Goal: Task Accomplishment & Management: Manage account settings

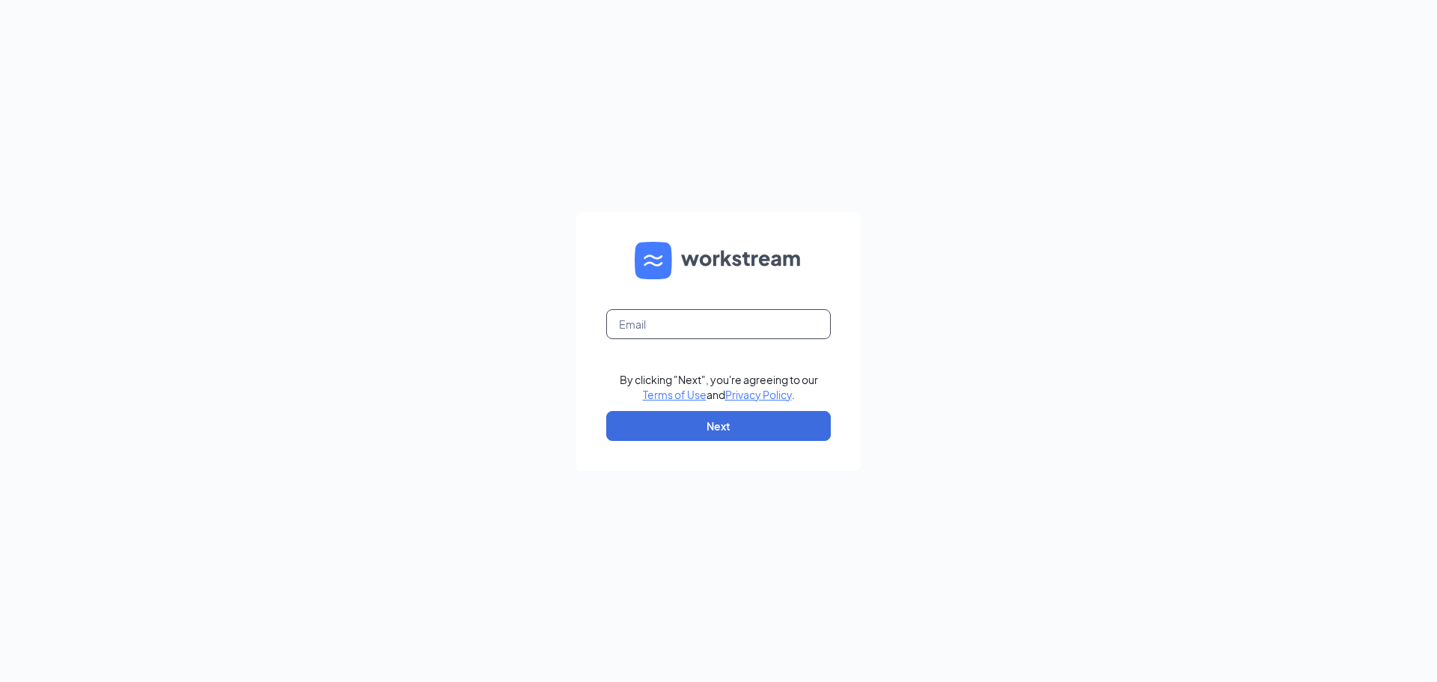
drag, startPoint x: 647, startPoint y: 325, endPoint x: 679, endPoint y: 338, distance: 34.2
click at [647, 325] on input "text" at bounding box center [718, 324] width 225 height 30
type input "[EMAIL_ADDRESS][DOMAIN_NAME]"
drag, startPoint x: 598, startPoint y: 359, endPoint x: 616, endPoint y: 382, distance: 28.8
click at [599, 359] on form "sfculvers100@gmail.com By clicking "Next", you're agreeing to our Terms of Use …" at bounding box center [718, 341] width 284 height 259
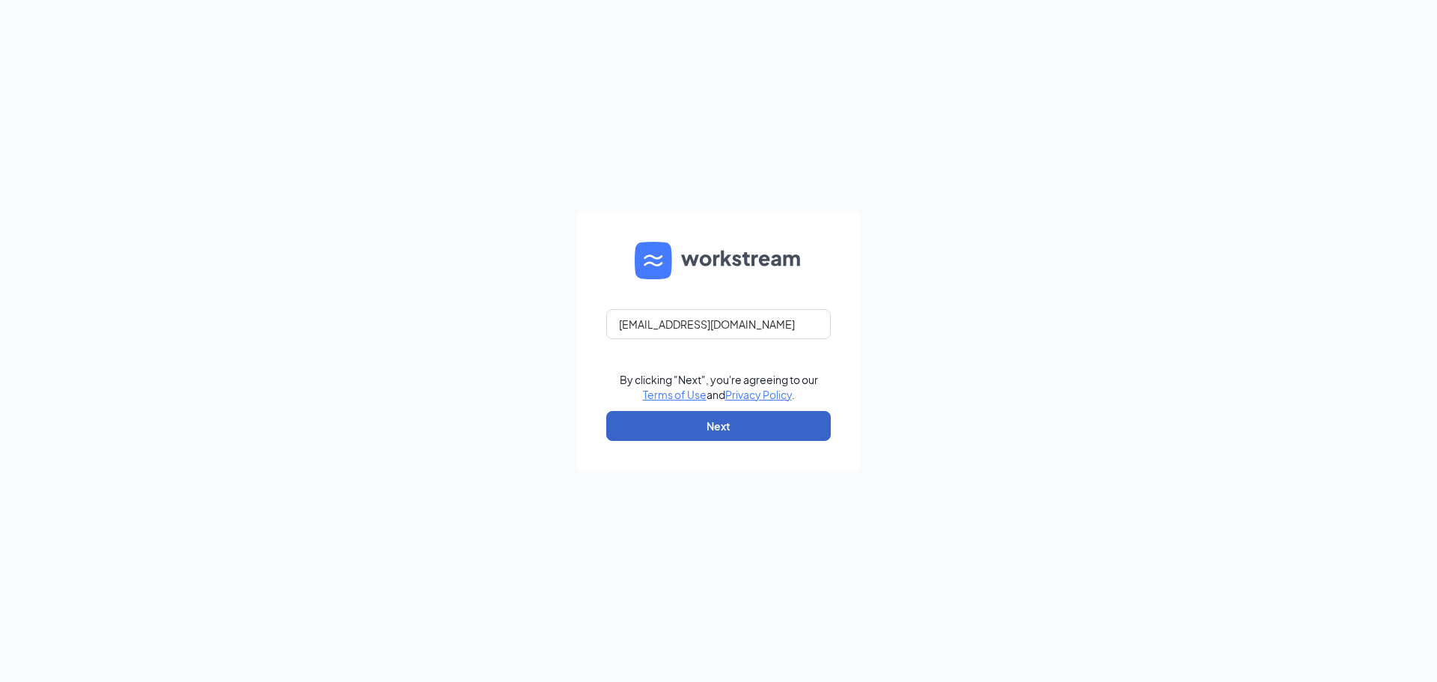
click at [653, 429] on button "Next" at bounding box center [718, 426] width 225 height 30
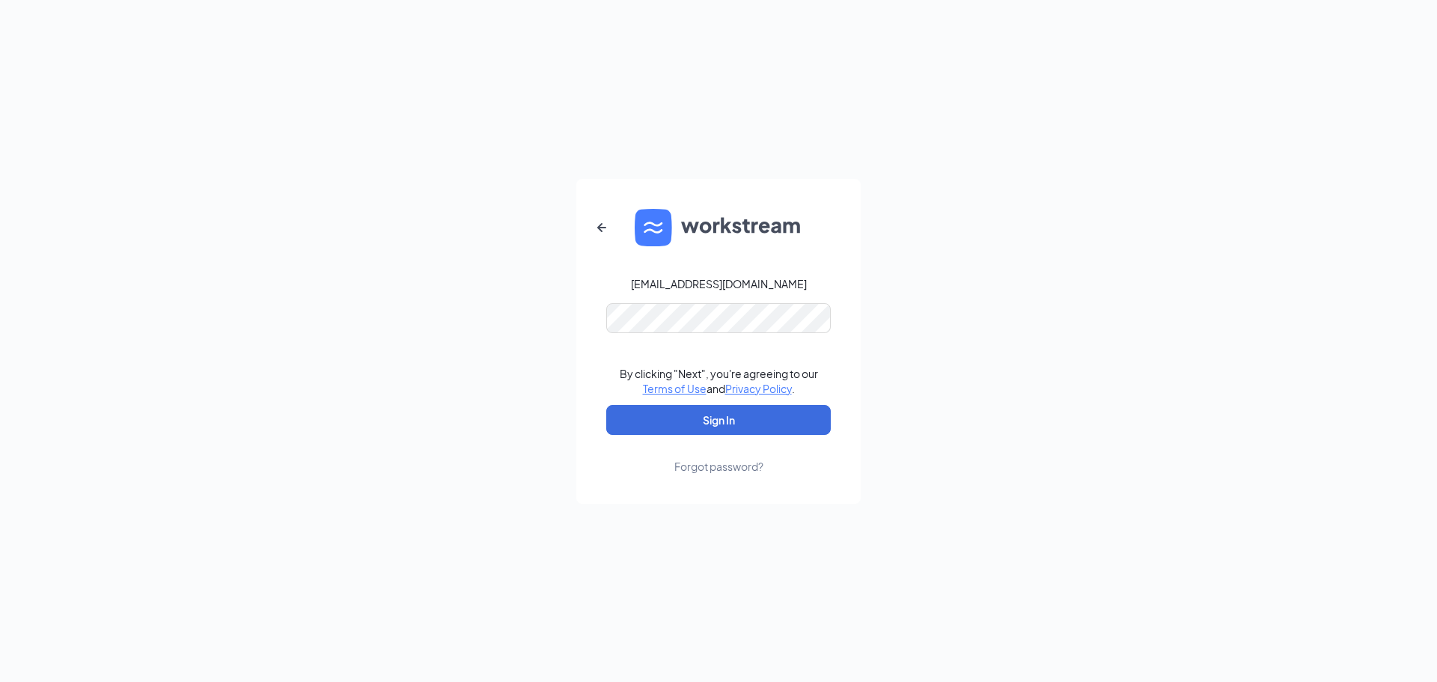
click at [627, 356] on form "sfculvers100@gmail.com By clicking "Next", you're agreeing to our Terms of Use …" at bounding box center [718, 341] width 284 height 325
drag, startPoint x: 606, startPoint y: 355, endPoint x: 606, endPoint y: 378, distance: 23.2
click at [606, 356] on form "sfculvers100@gmail.com Password field is required By clicking "Next", you're ag…" at bounding box center [718, 341] width 284 height 325
click at [620, 418] on button "Sign In" at bounding box center [718, 420] width 225 height 30
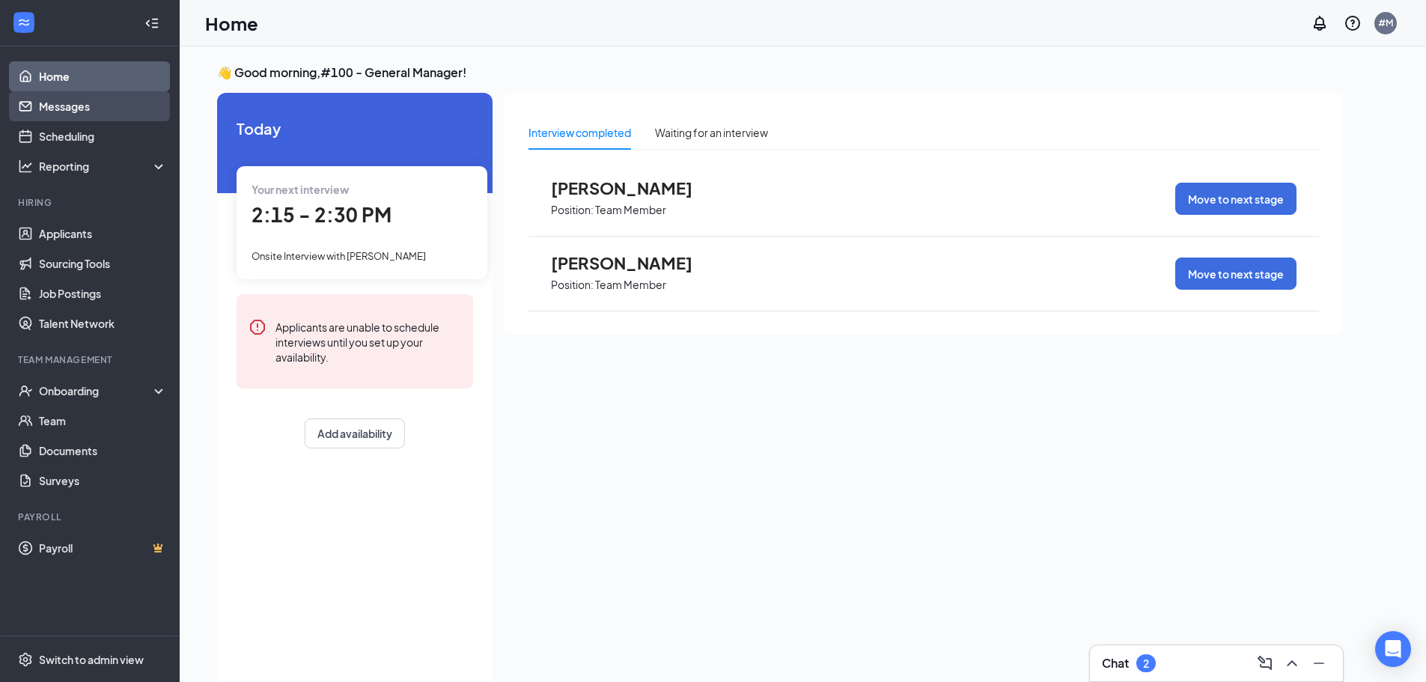
click at [63, 106] on link "Messages" at bounding box center [103, 106] width 128 height 30
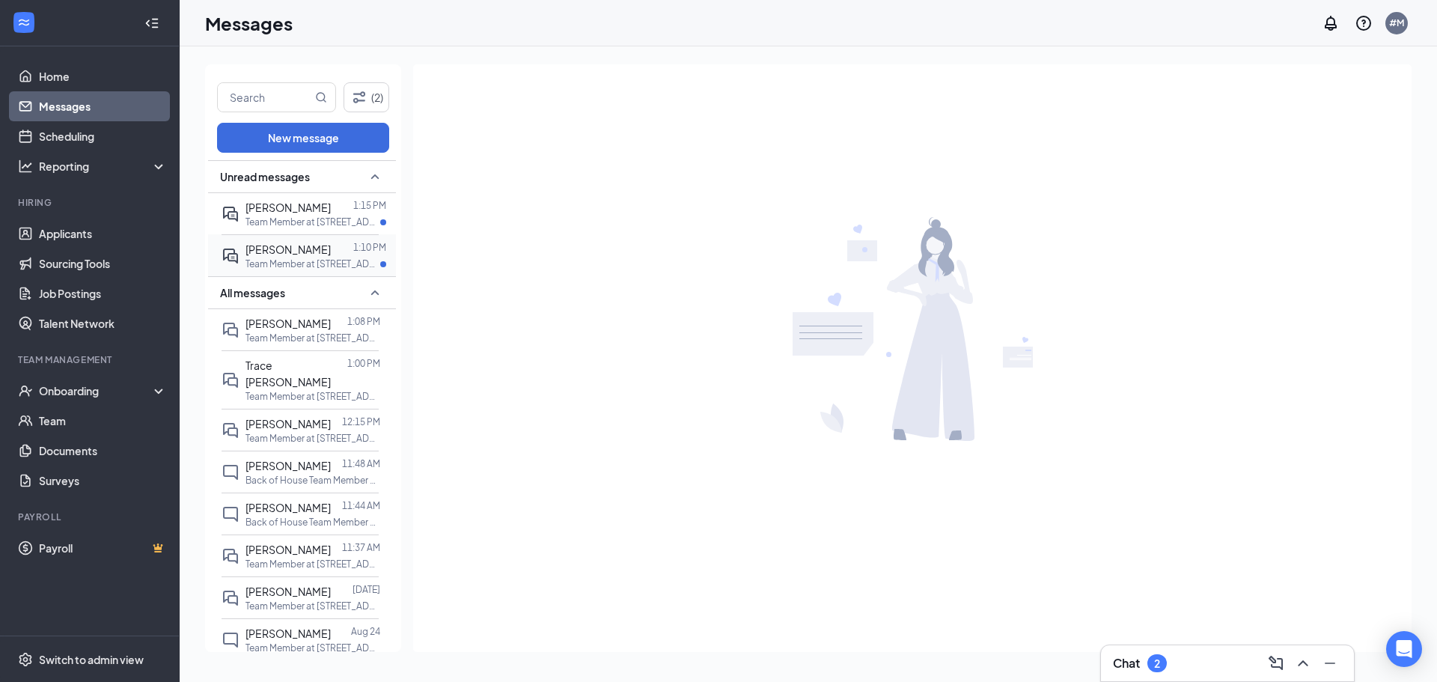
click at [350, 270] on p "Team Member at [STREET_ADDRESS][US_STATE]" at bounding box center [313, 263] width 135 height 13
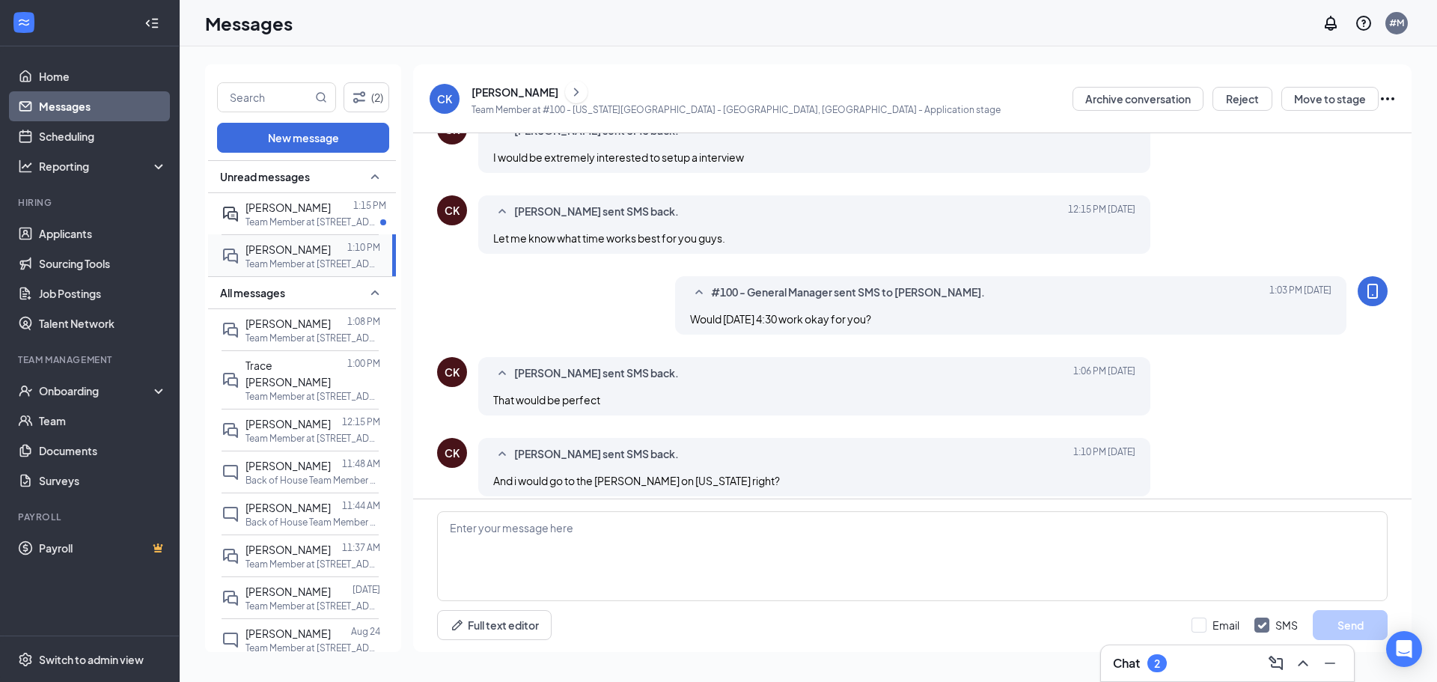
scroll to position [274, 0]
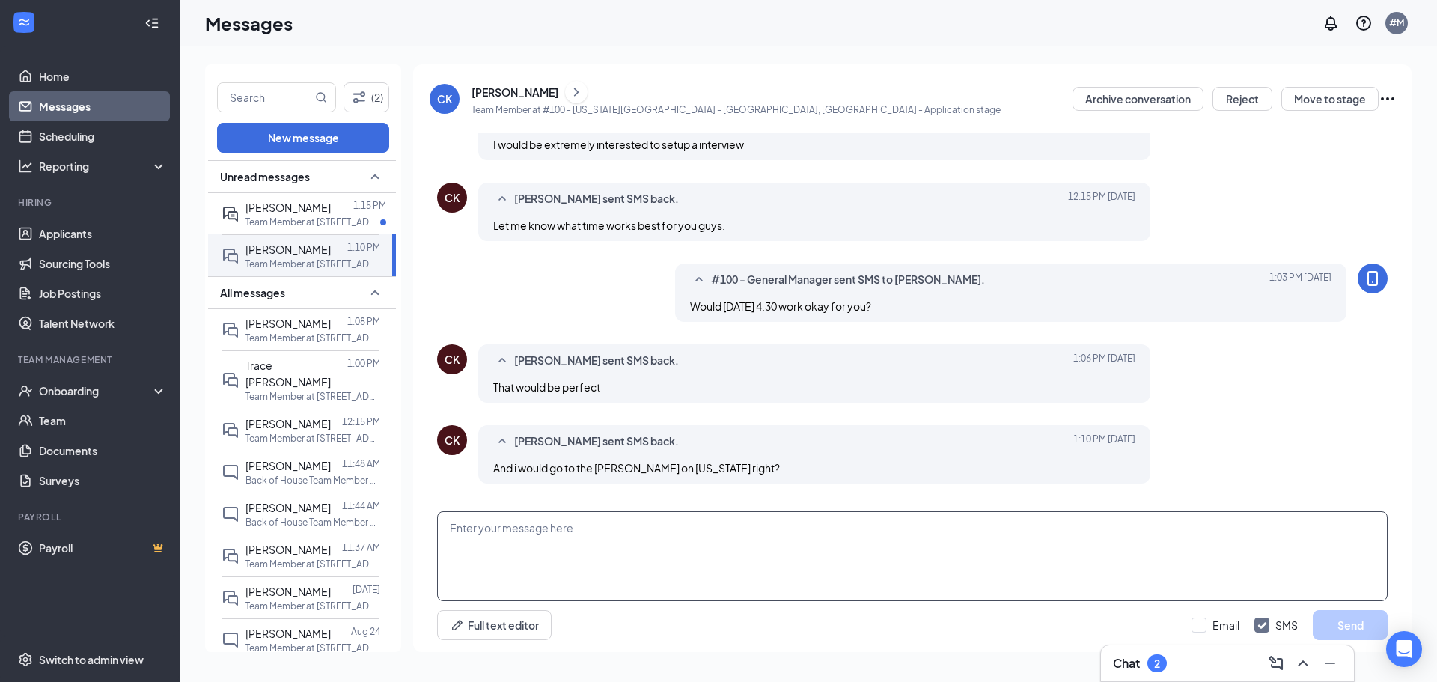
click at [603, 540] on textarea at bounding box center [912, 556] width 951 height 90
click at [577, 556] on textarea "Sounds great we will see you then! Yes it is for the [US_STATE] Ave Culvers. Th…" at bounding box center [912, 556] width 951 height 90
type textarea "Sounds great we will see you then! Yes it is for the [US_STATE] Ave Culvers. Th…"
click at [1334, 618] on button "Send" at bounding box center [1350, 625] width 75 height 30
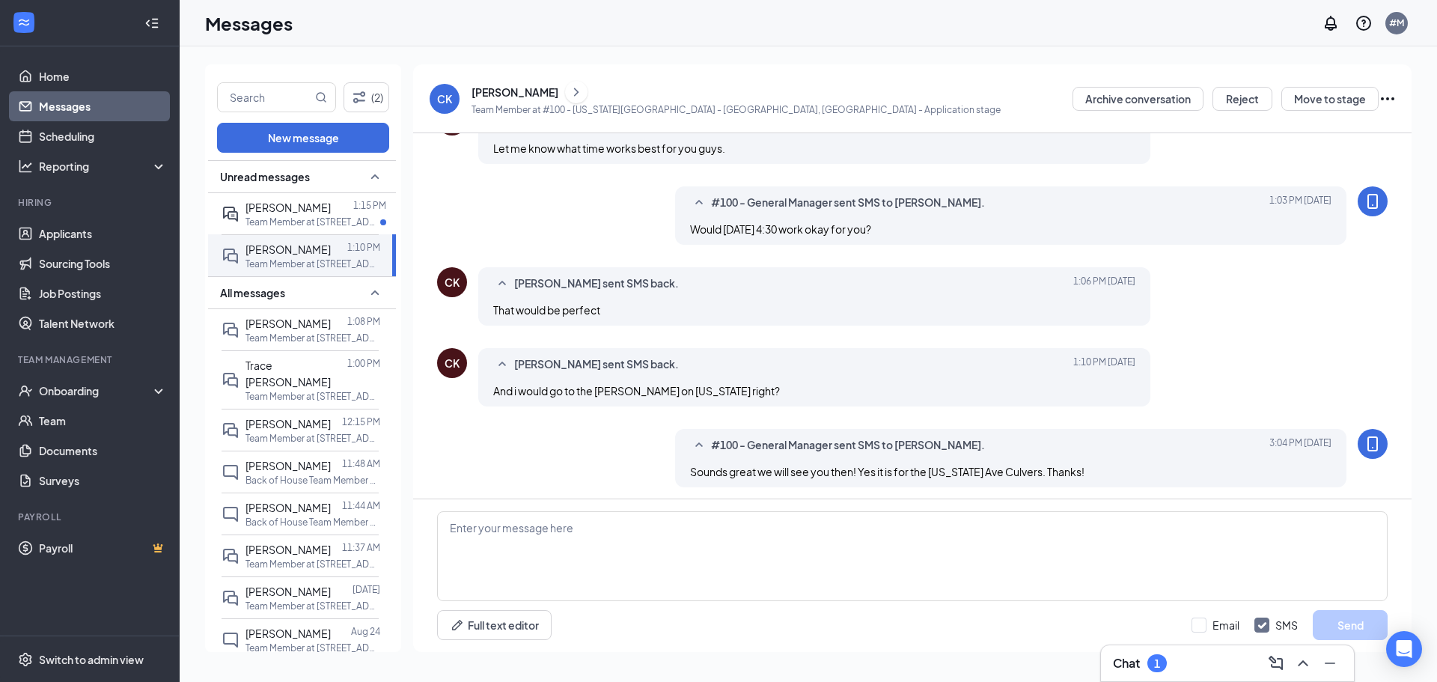
scroll to position [355, 0]
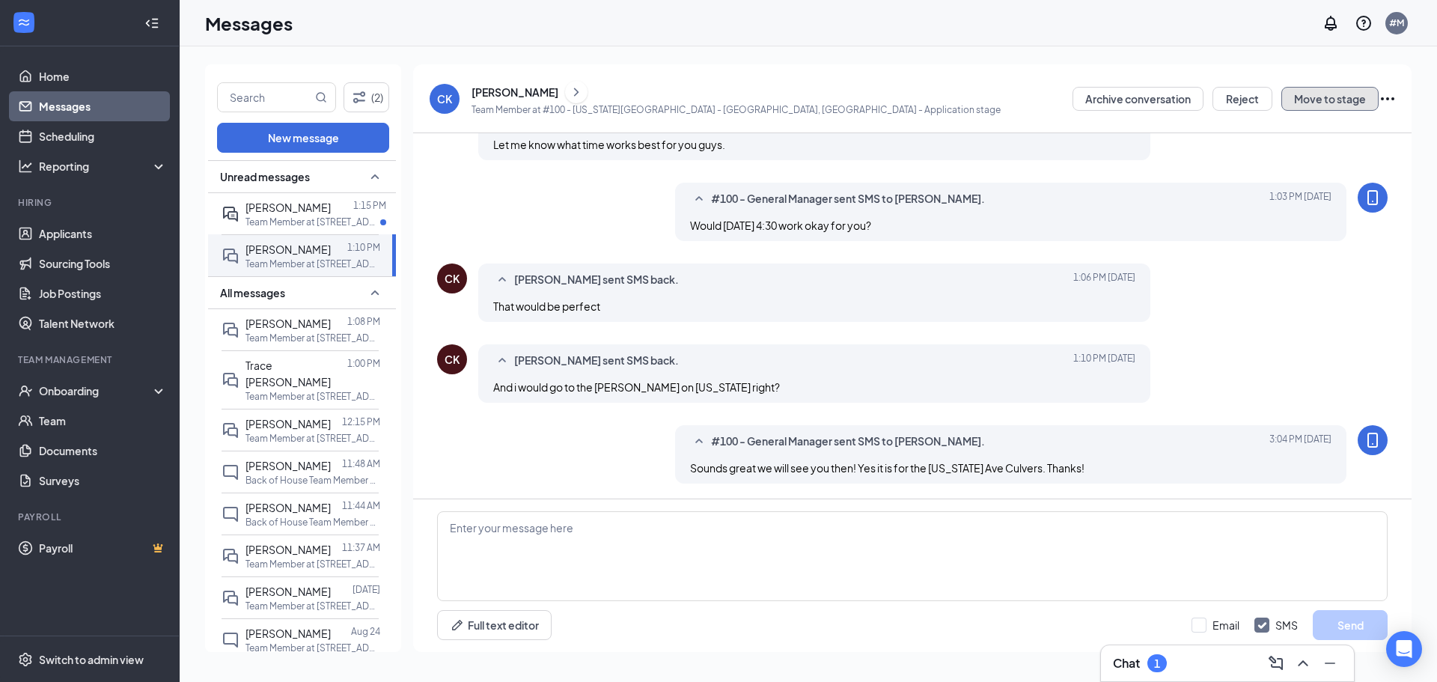
click at [1305, 90] on button "Move to stage" at bounding box center [1329, 99] width 97 height 24
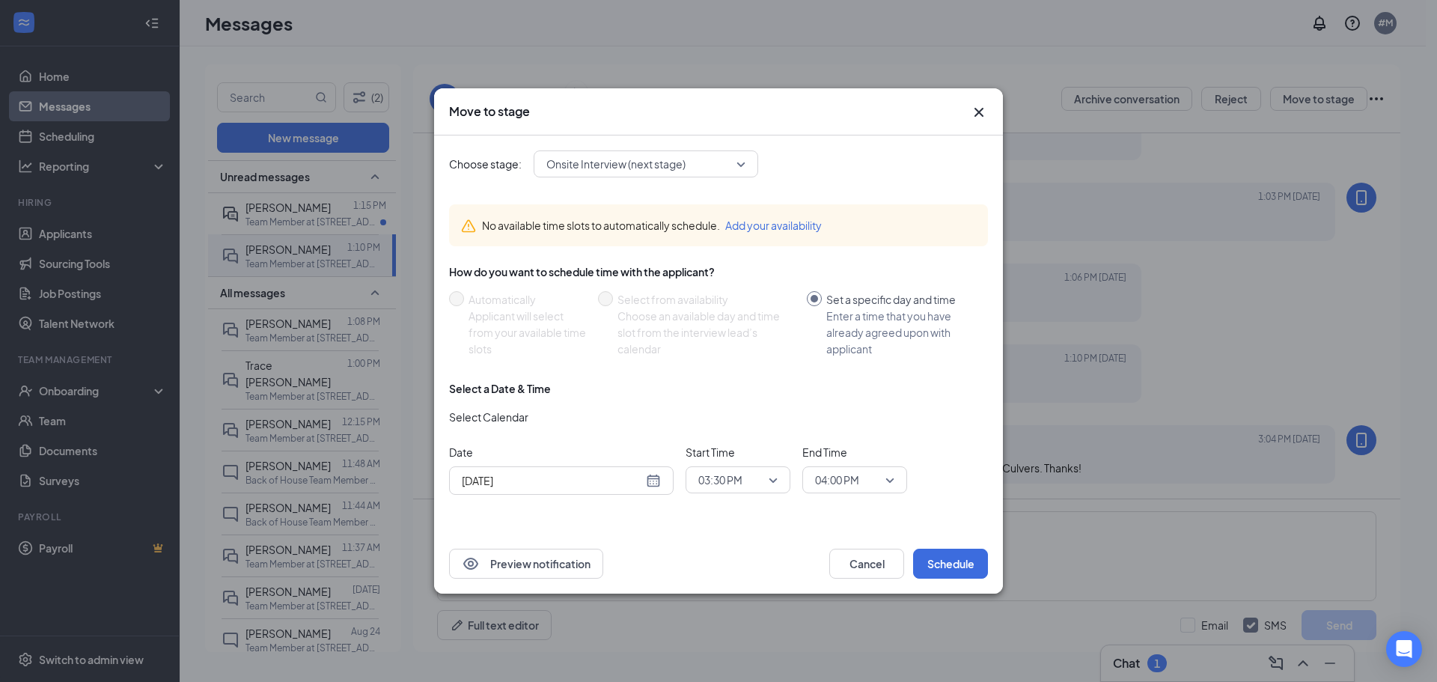
click at [657, 478] on div "[DATE]" at bounding box center [561, 480] width 199 height 16
type input "[DATE]"
click at [603, 414] on div "29" at bounding box center [606, 423] width 18 height 18
click at [755, 487] on span "03:30 PM" at bounding box center [731, 480] width 66 height 22
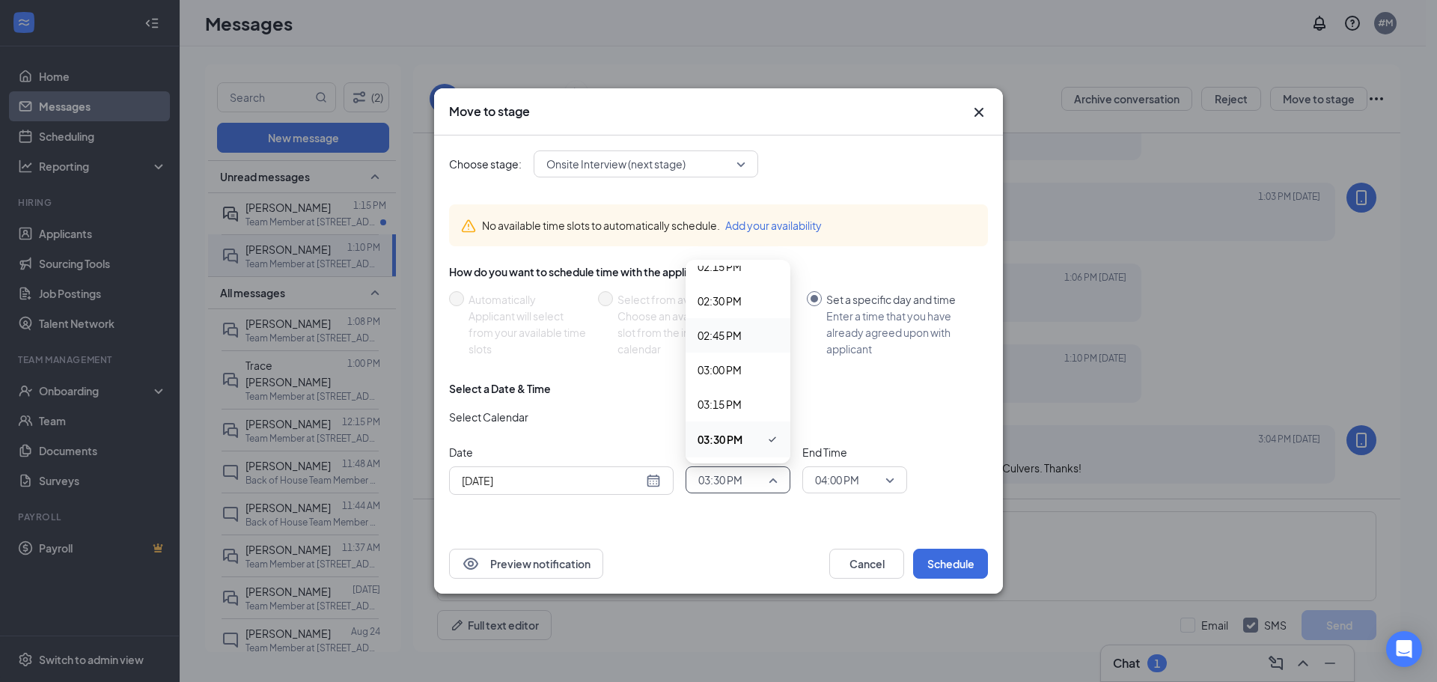
click at [972, 118] on icon "Cross" at bounding box center [979, 112] width 18 height 18
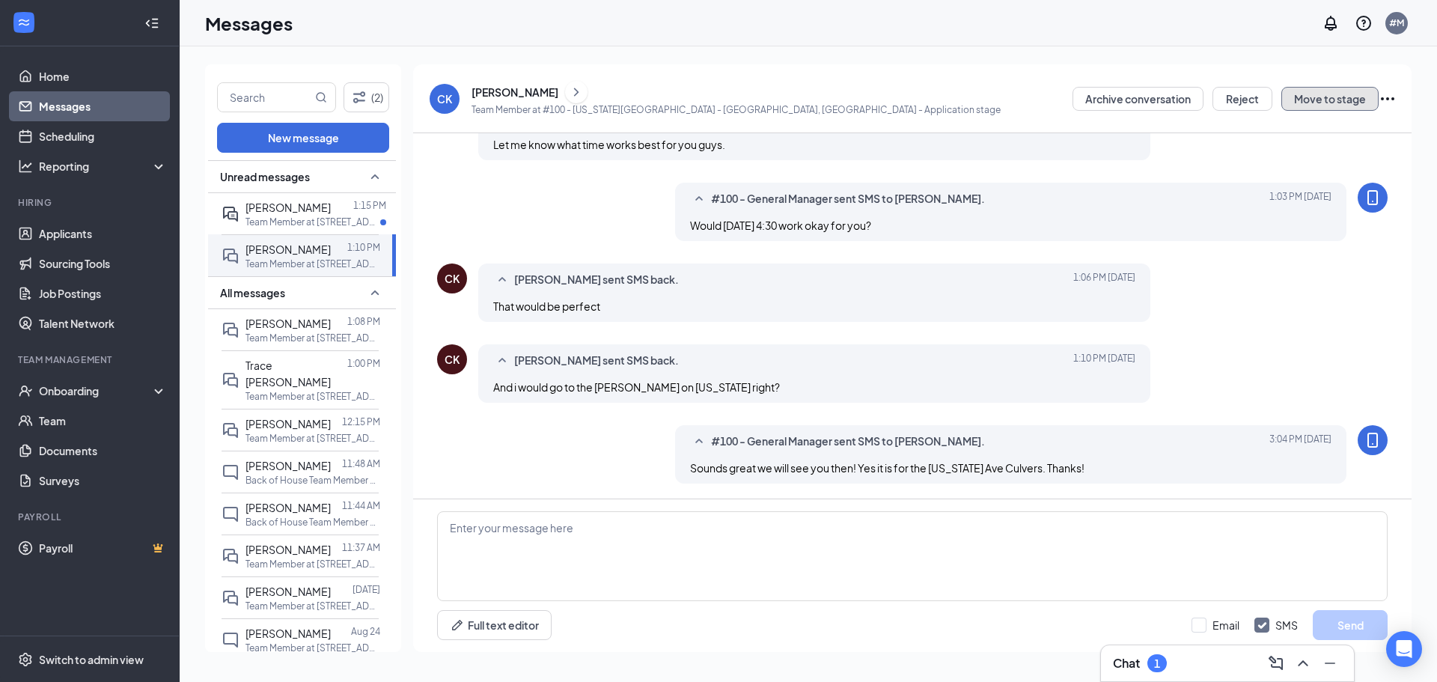
click at [1311, 94] on button "Move to stage" at bounding box center [1329, 99] width 97 height 24
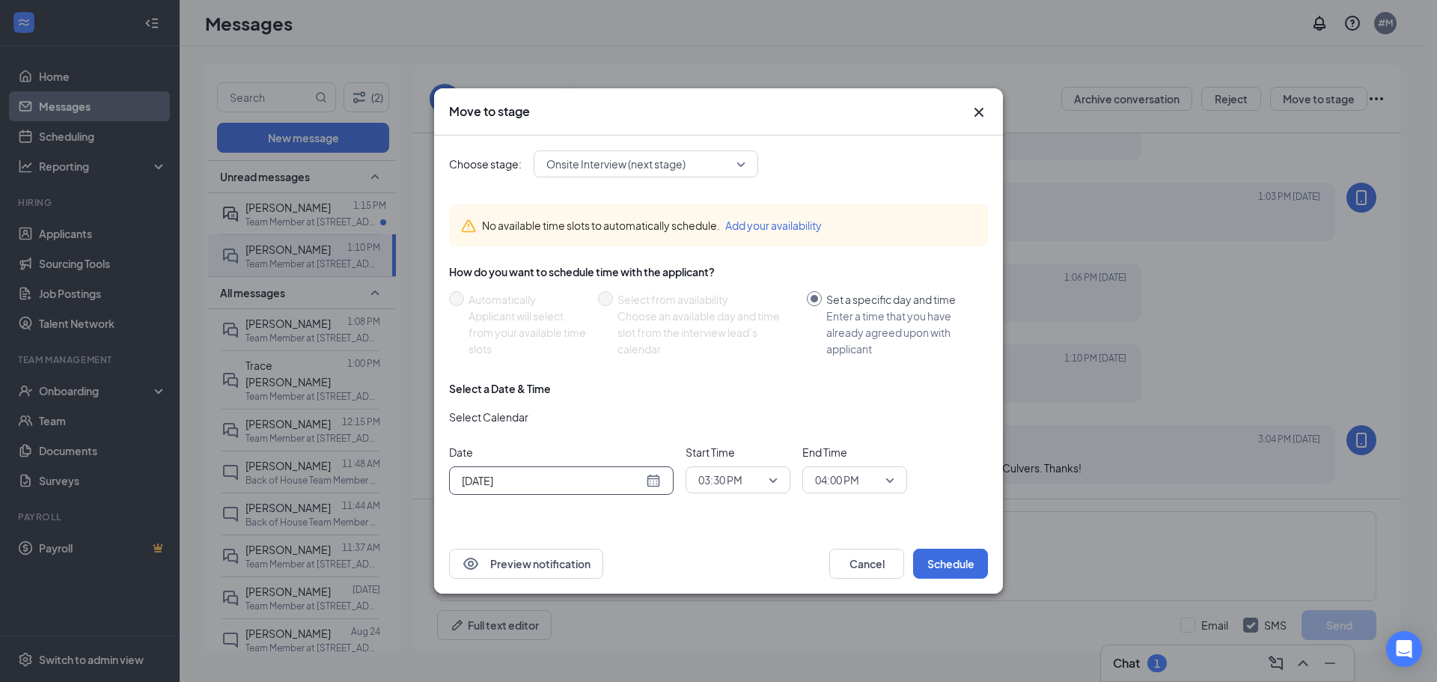
click at [645, 485] on div "[DATE]" at bounding box center [561, 480] width 199 height 16
type input "[DATE]"
click at [605, 424] on div "29" at bounding box center [606, 423] width 18 height 18
click at [764, 475] on span "03:30 PM" at bounding box center [731, 480] width 66 height 22
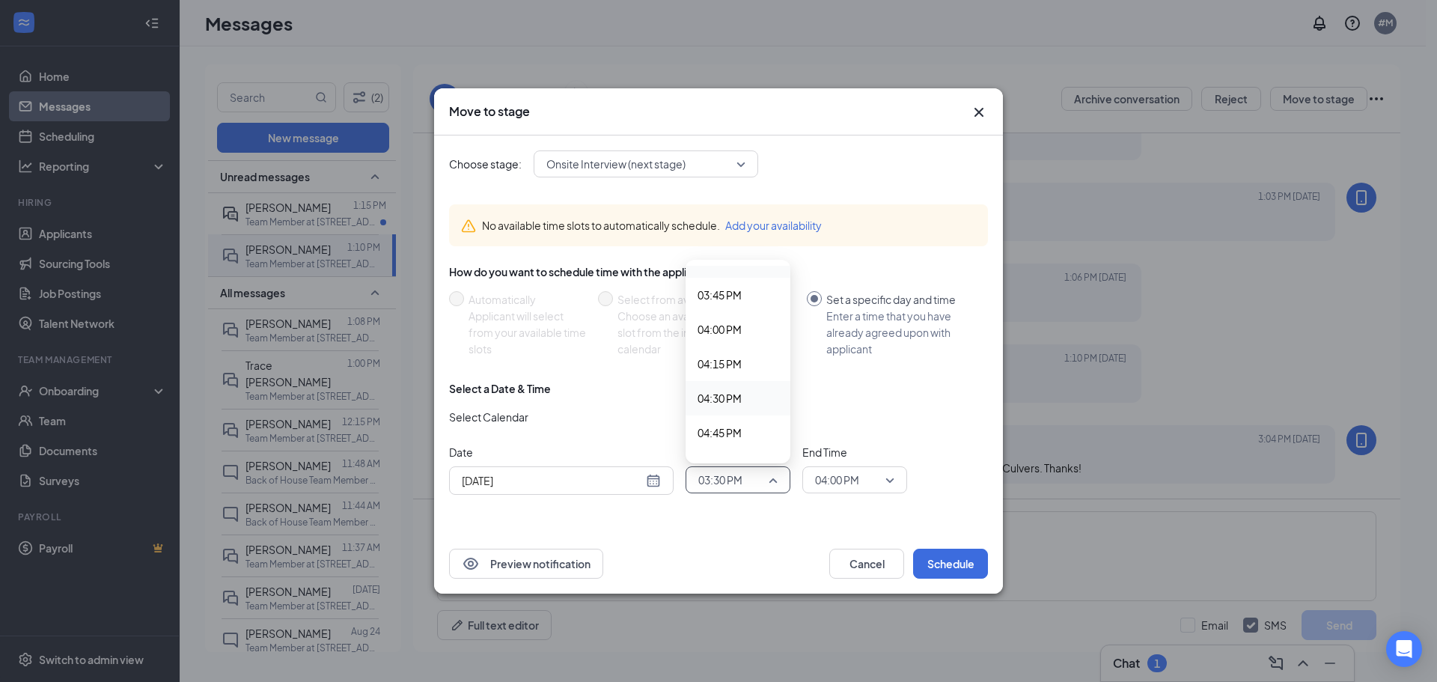
click at [731, 400] on span "04:30 PM" at bounding box center [720, 398] width 44 height 16
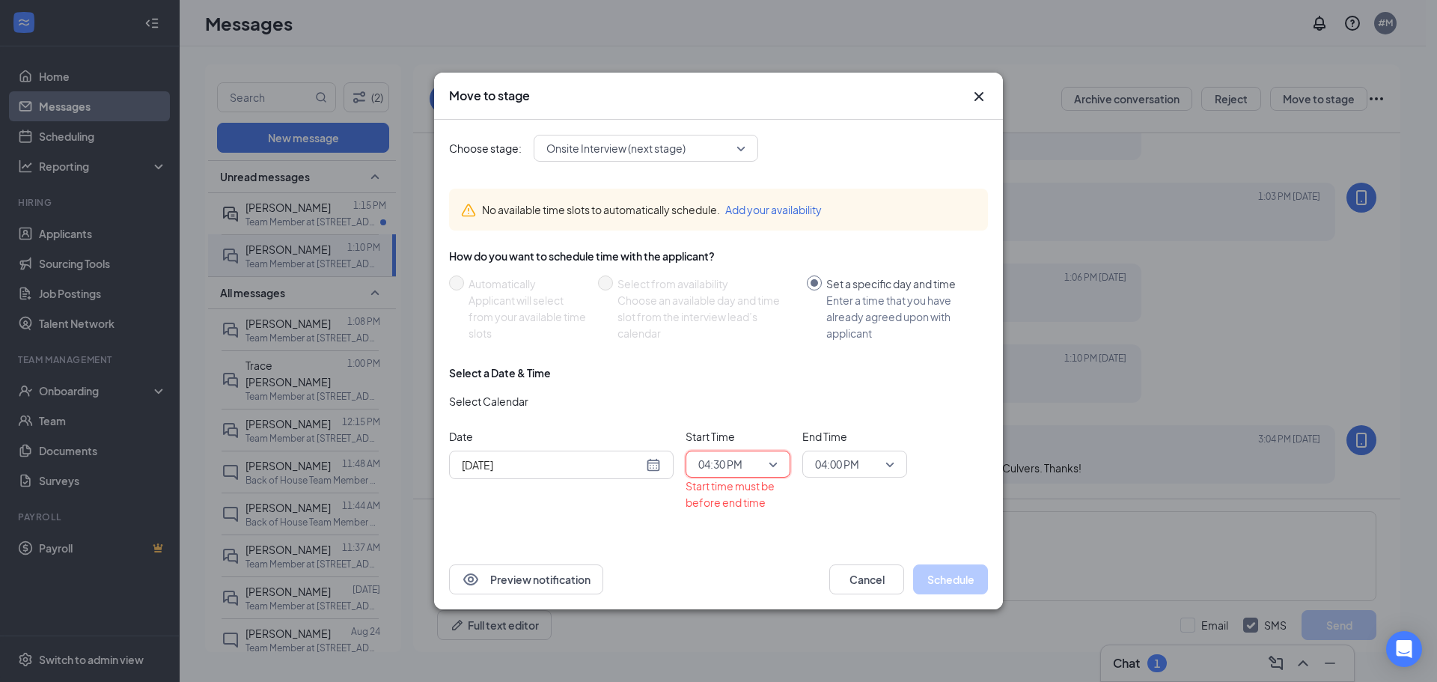
click at [856, 463] on span "04:00 PM" at bounding box center [837, 464] width 44 height 22
click at [868, 431] on span "04:45 PM" at bounding box center [854, 438] width 81 height 16
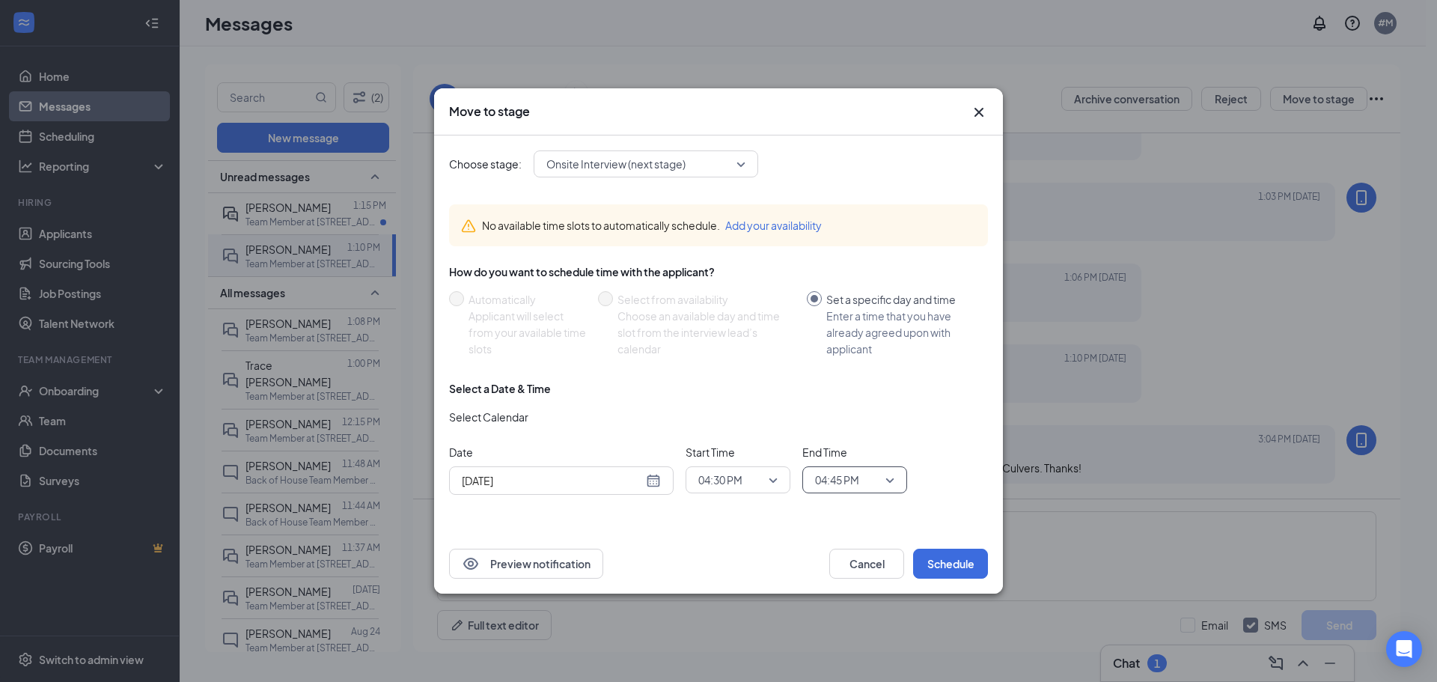
click at [859, 514] on div "No available time slots to automatically schedule. Add your availability How do…" at bounding box center [718, 355] width 539 height 326
click at [983, 567] on button "Schedule" at bounding box center [950, 564] width 75 height 30
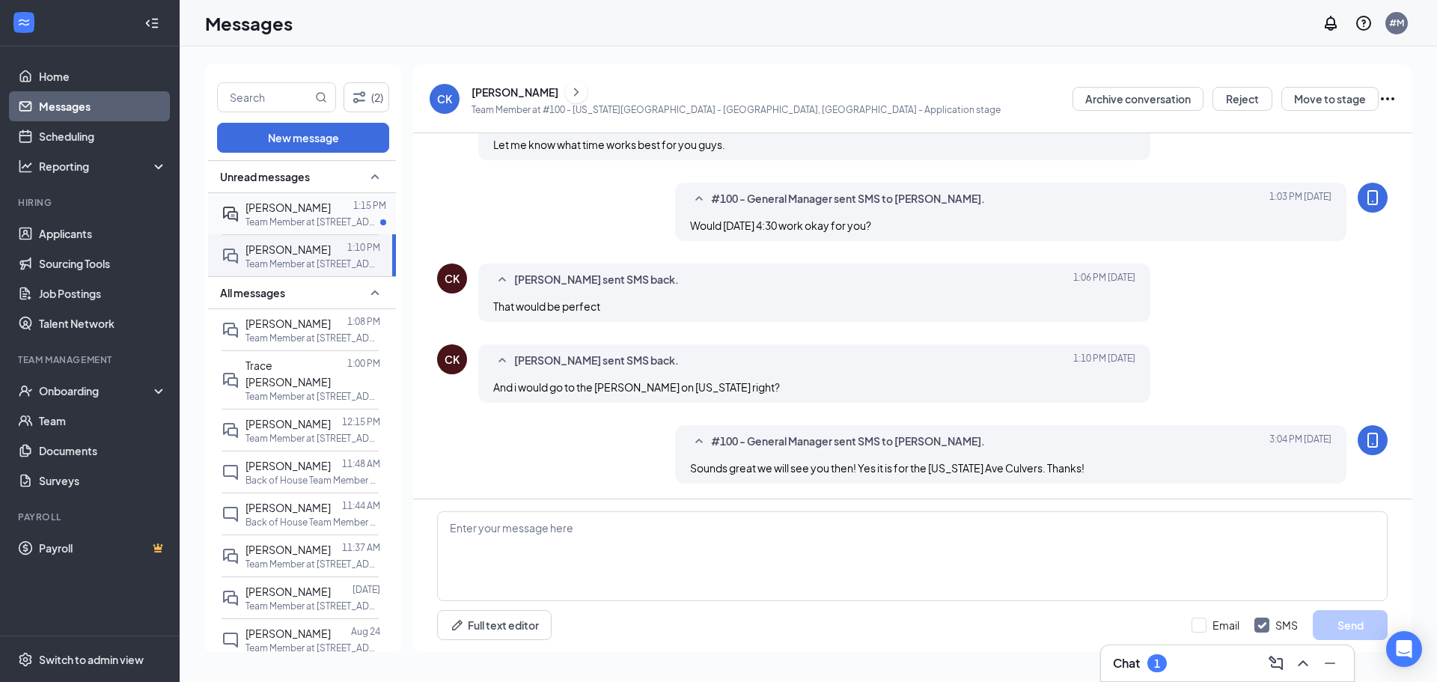
click at [230, 207] on div at bounding box center [231, 213] width 18 height 29
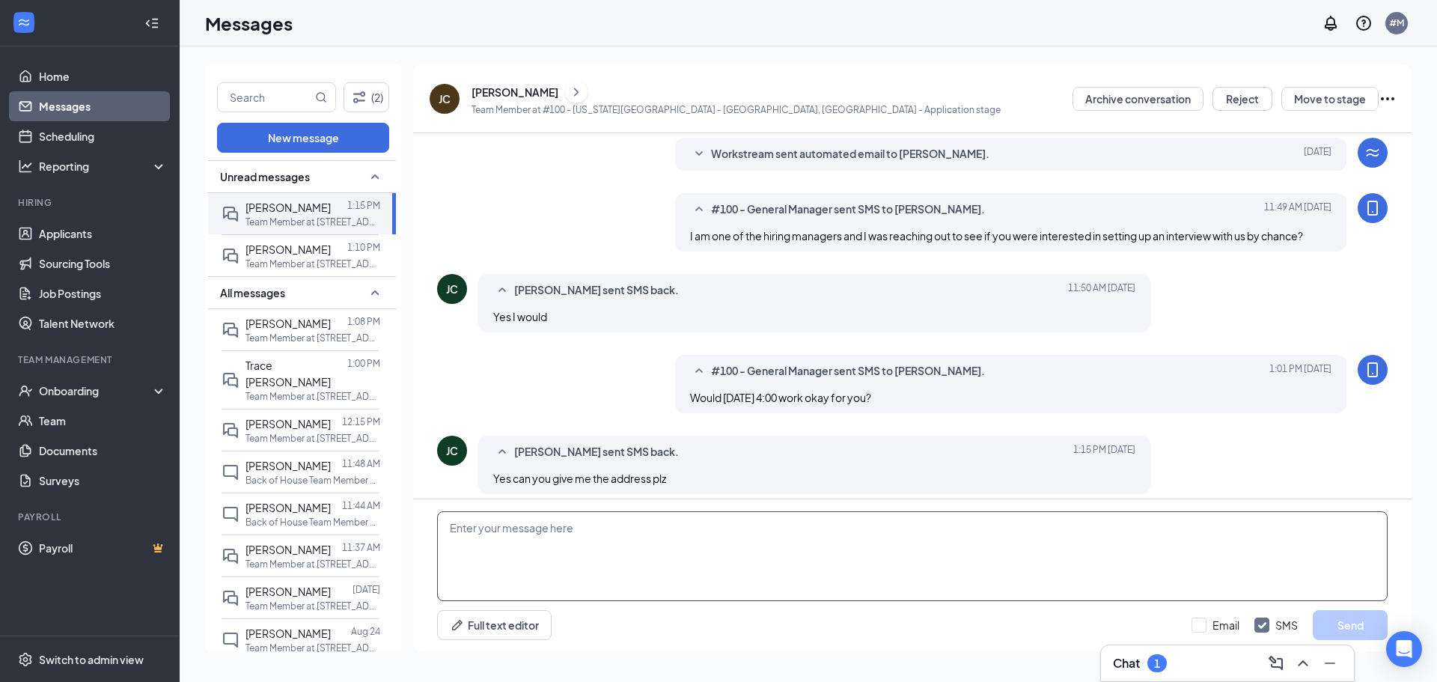
scroll to position [112, 0]
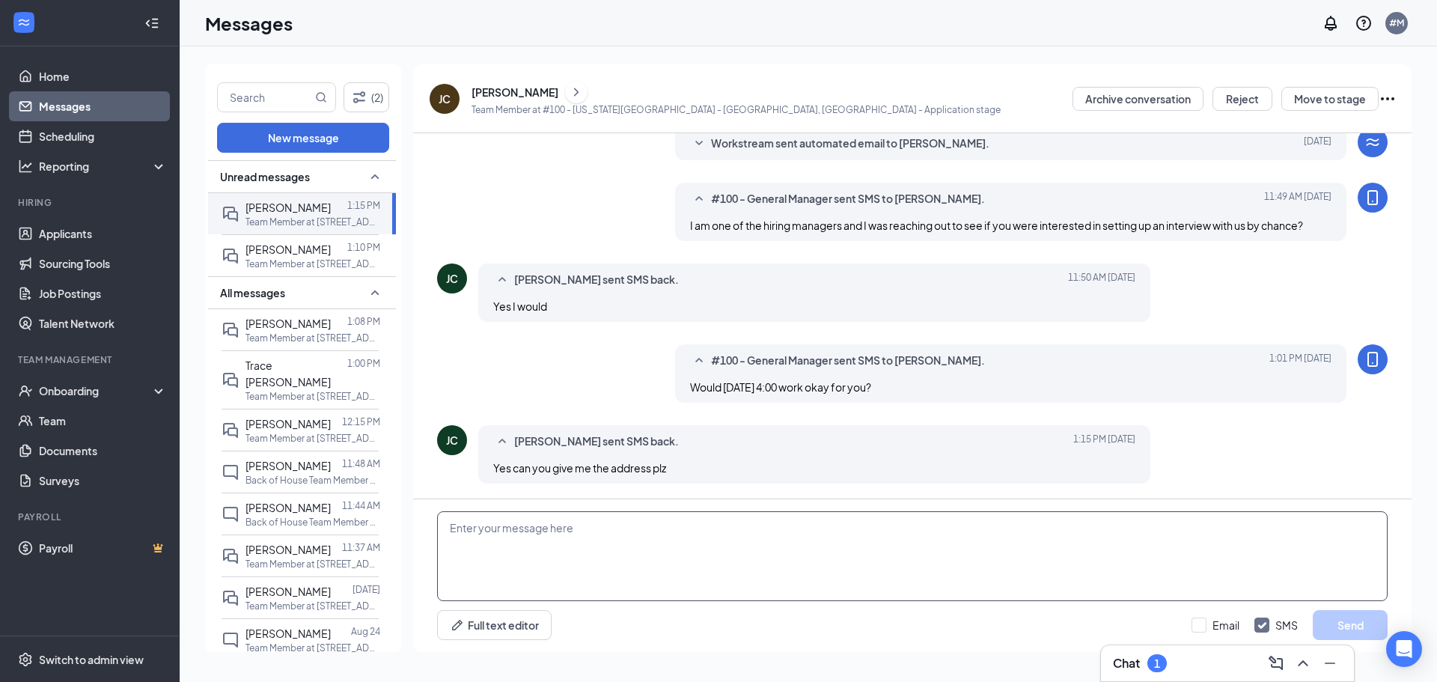
click at [674, 531] on textarea at bounding box center [912, 556] width 951 height 90
click at [1350, 99] on button "Move to stage" at bounding box center [1329, 99] width 97 height 24
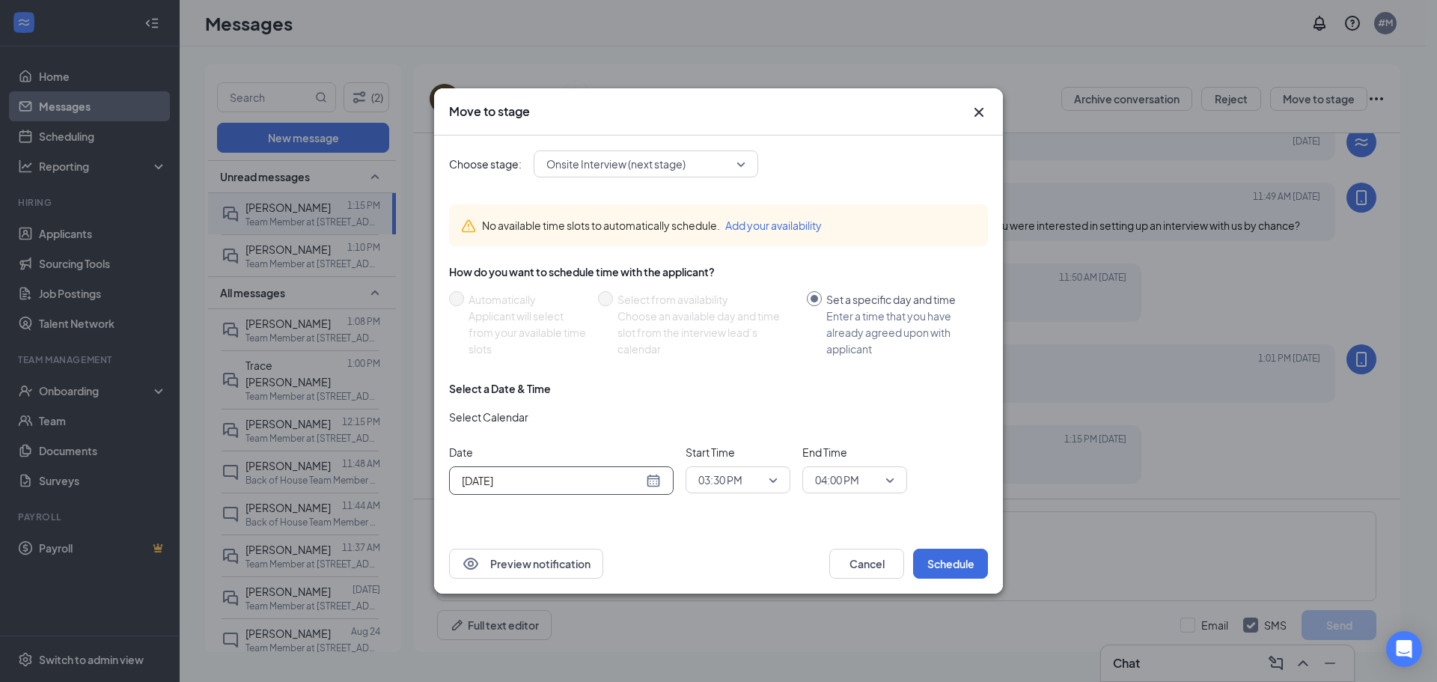
click at [656, 479] on div "[DATE]" at bounding box center [561, 480] width 199 height 16
type input "[DATE]"
click at [598, 424] on div "29" at bounding box center [606, 423] width 18 height 18
click at [786, 483] on div "03:30 PM" at bounding box center [738, 479] width 105 height 27
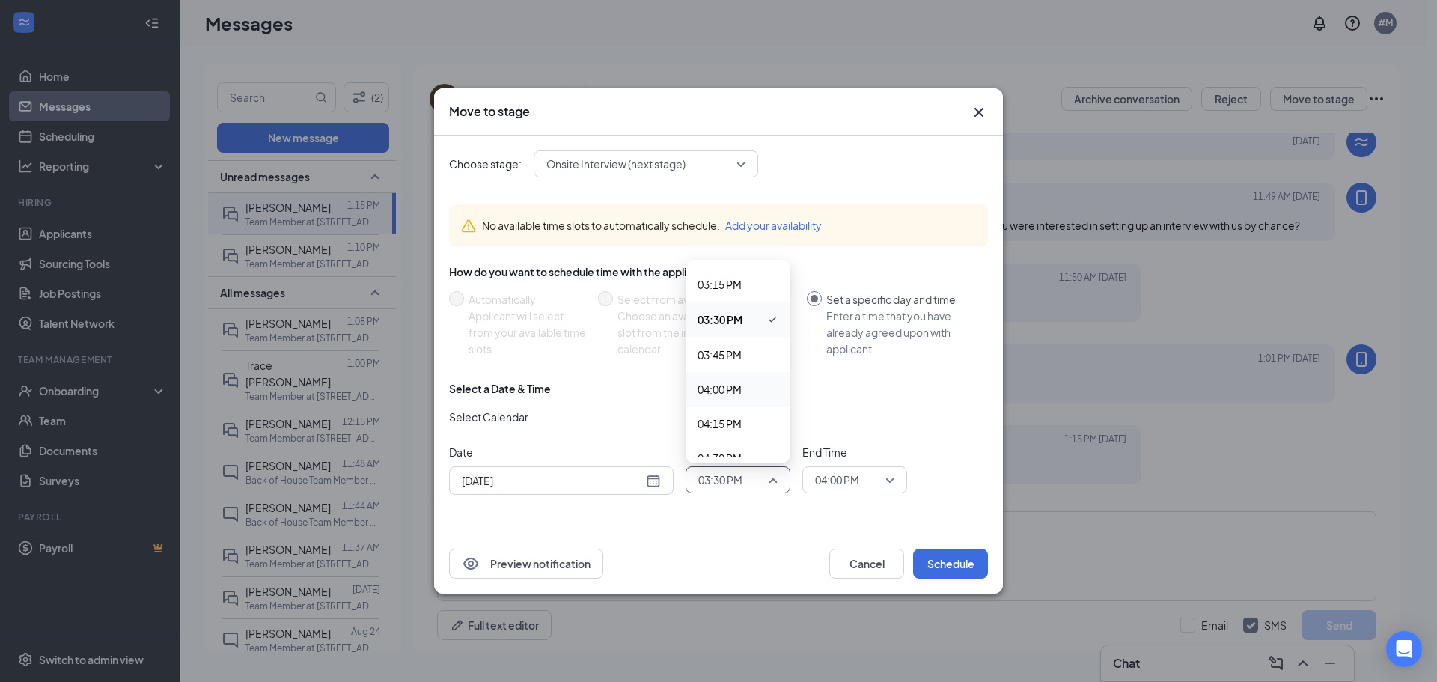
click at [740, 394] on span "04:00 PM" at bounding box center [720, 389] width 44 height 16
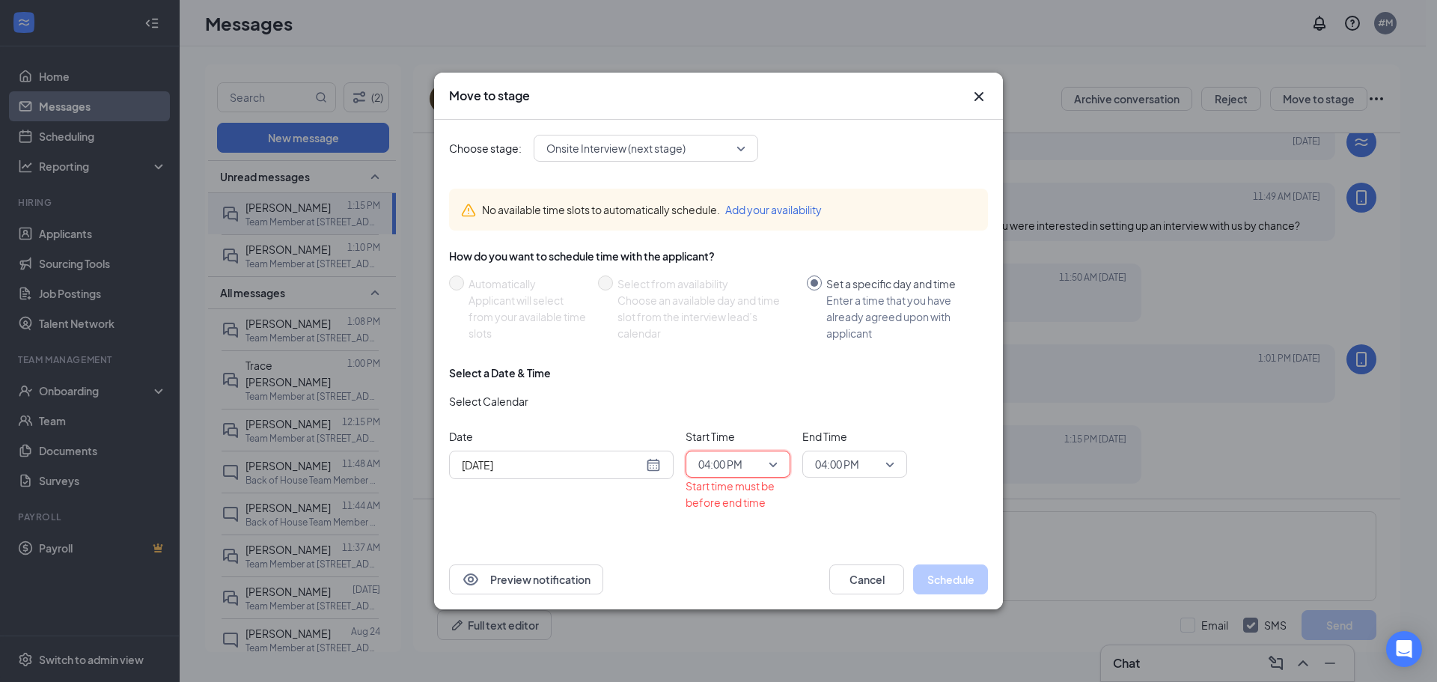
click at [895, 467] on div "04:00 PM" at bounding box center [854, 464] width 105 height 27
click at [863, 424] on span "04:15 PM" at bounding box center [854, 429] width 81 height 16
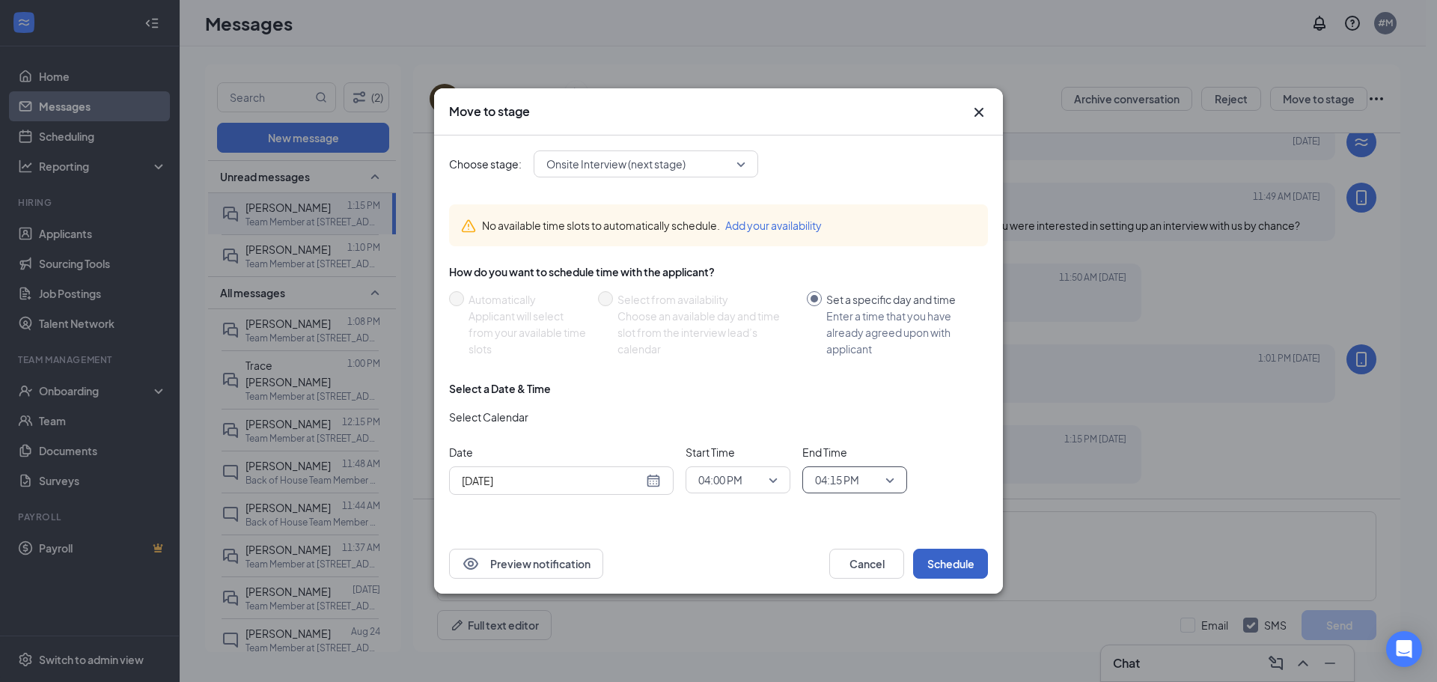
click at [935, 559] on button "Schedule" at bounding box center [950, 564] width 75 height 30
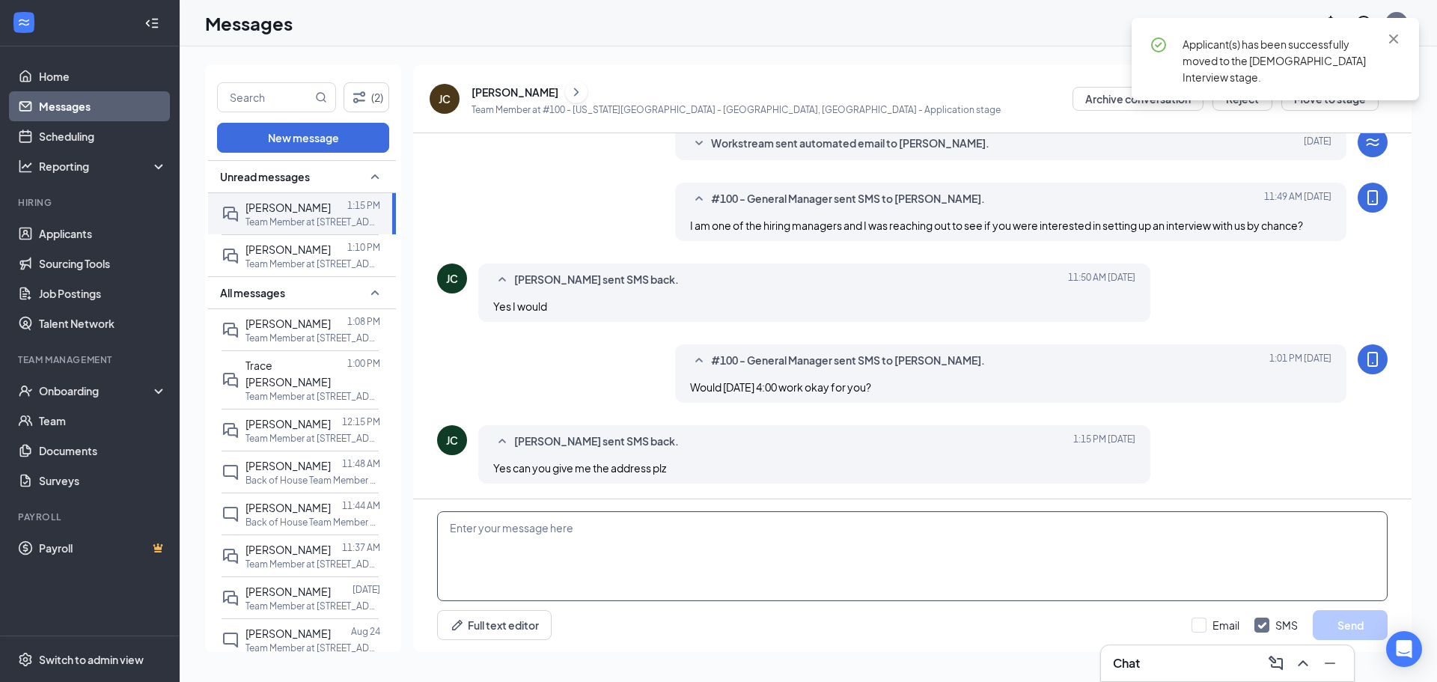
click at [700, 563] on textarea at bounding box center [912, 556] width 951 height 90
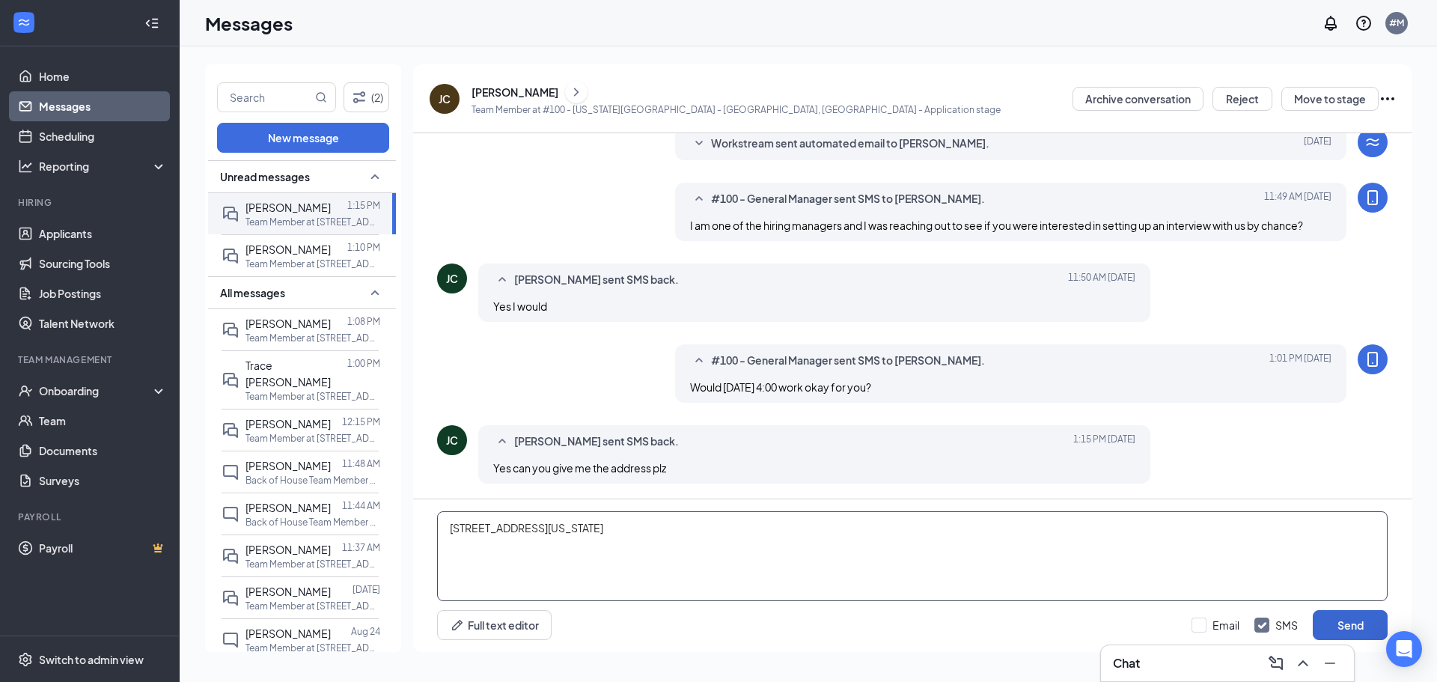
type textarea "[STREET_ADDRESS][US_STATE]"
click at [1326, 620] on button "Send" at bounding box center [1350, 625] width 75 height 30
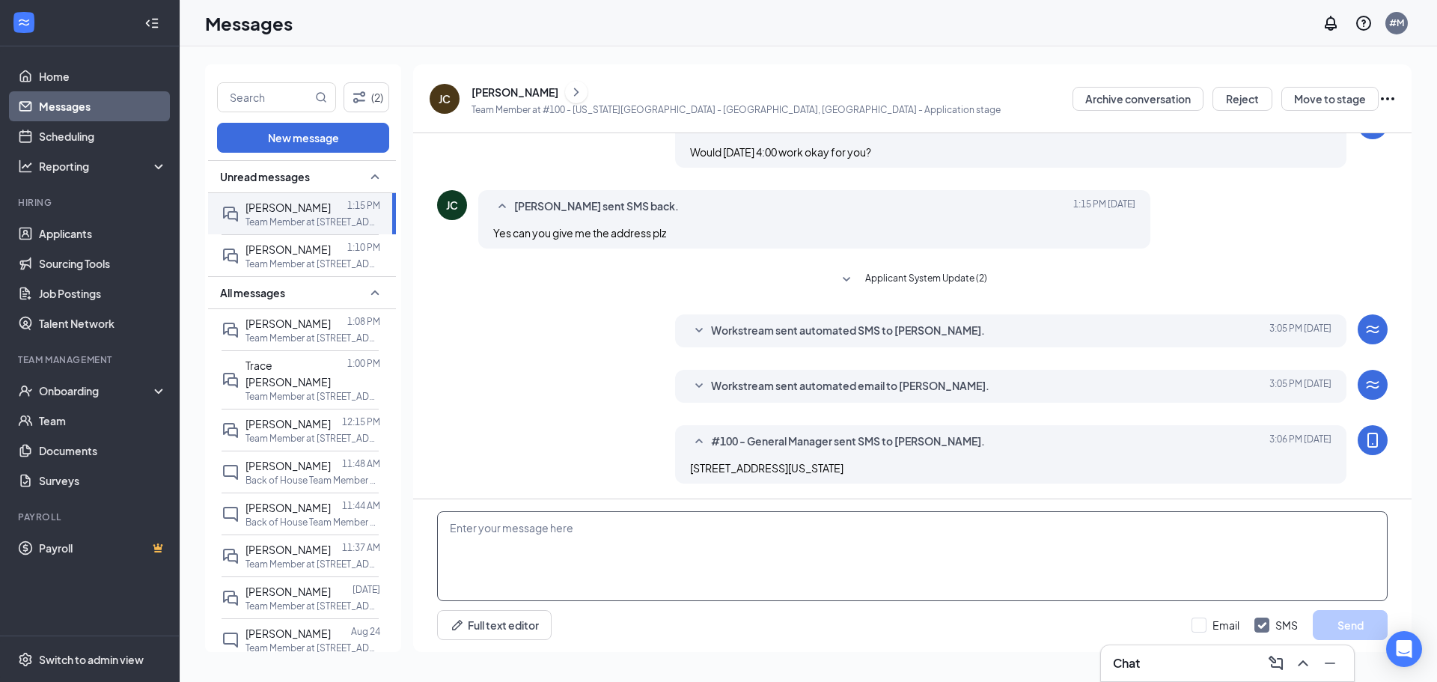
scroll to position [364, 0]
drag, startPoint x: 393, startPoint y: 383, endPoint x: 388, endPoint y: 402, distance: 20.0
click at [380, 409] on div "[DATE] 12:15 PM" at bounding box center [339, 397] width 79 height 31
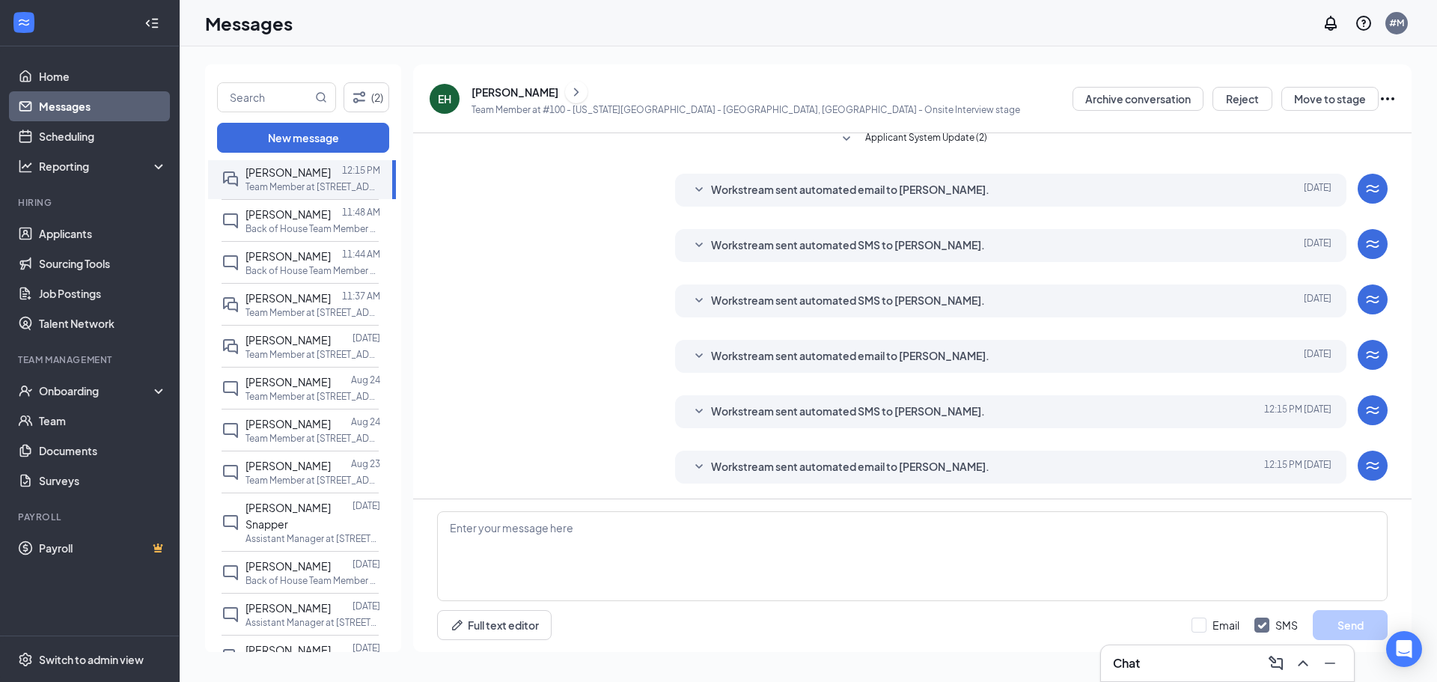
scroll to position [268, 0]
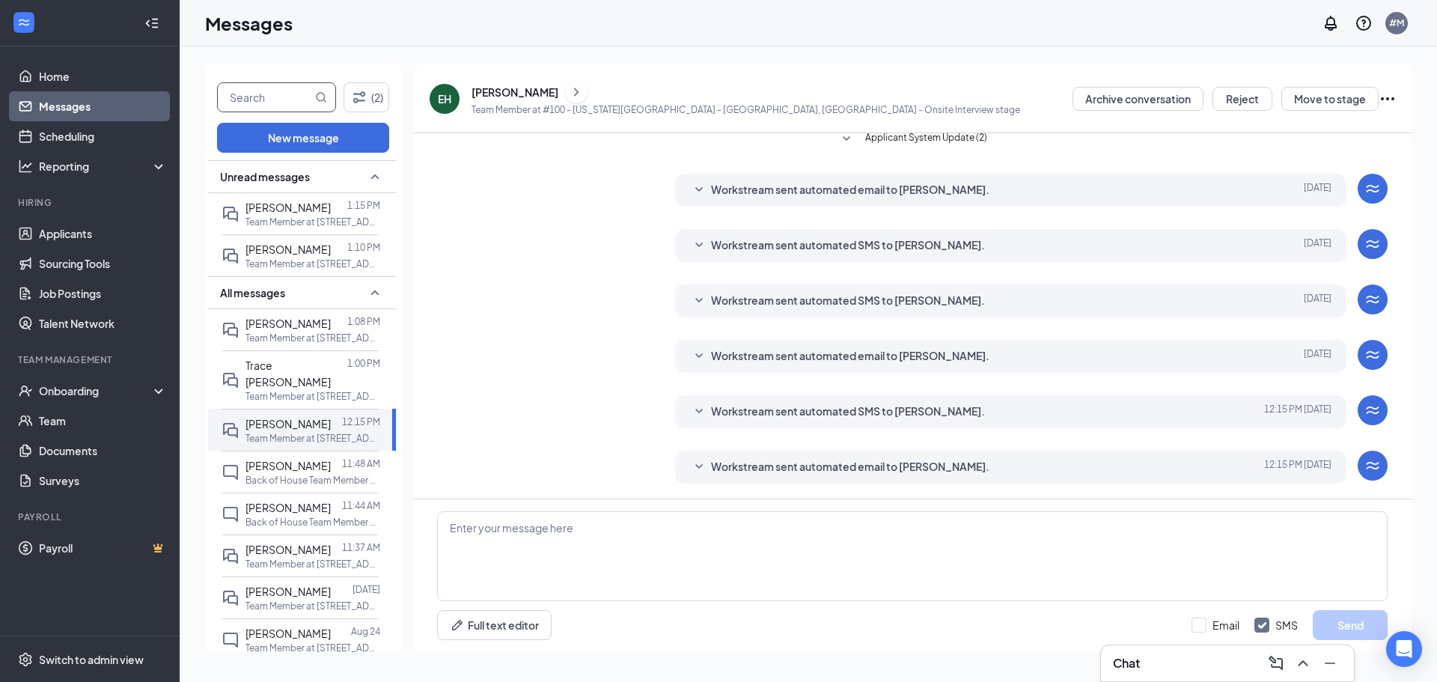
click at [279, 99] on input "text" at bounding box center [265, 97] width 94 height 28
type input "trace"
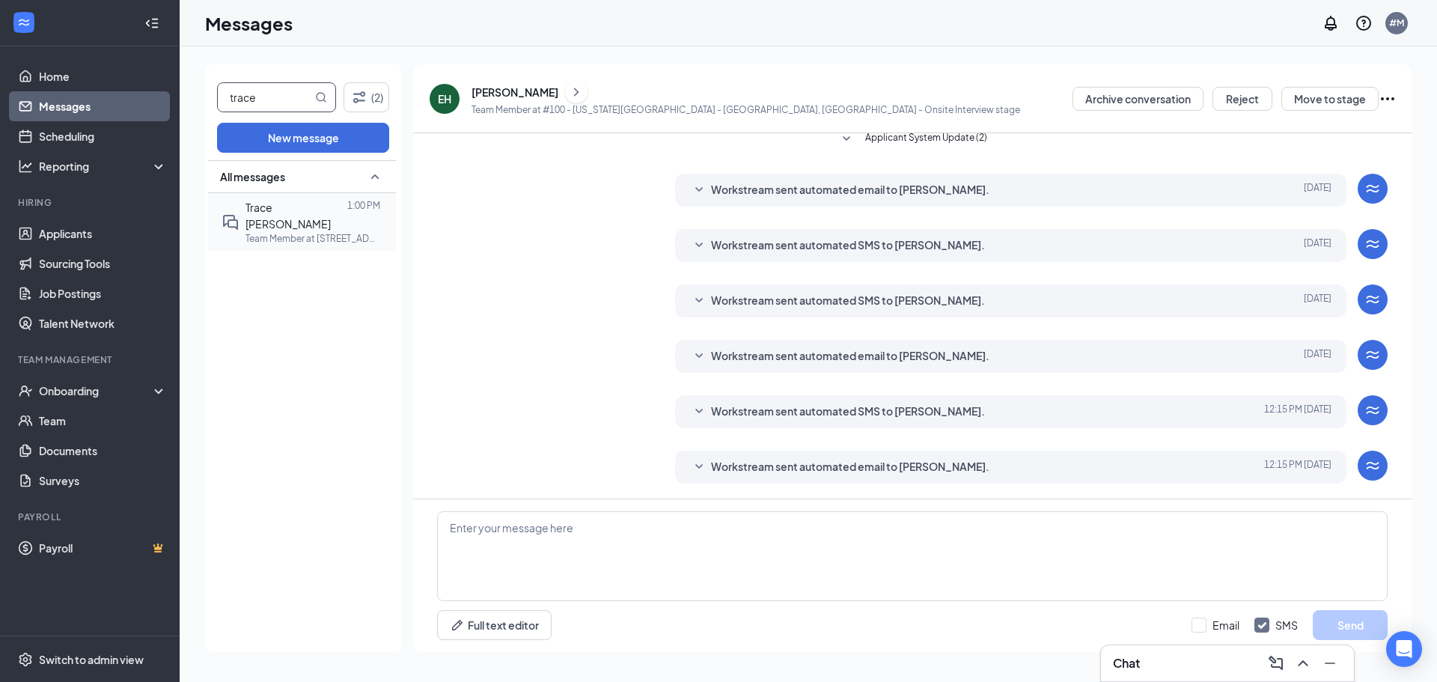
click at [323, 232] on p "Team Member at [STREET_ADDRESS][US_STATE]" at bounding box center [313, 238] width 135 height 13
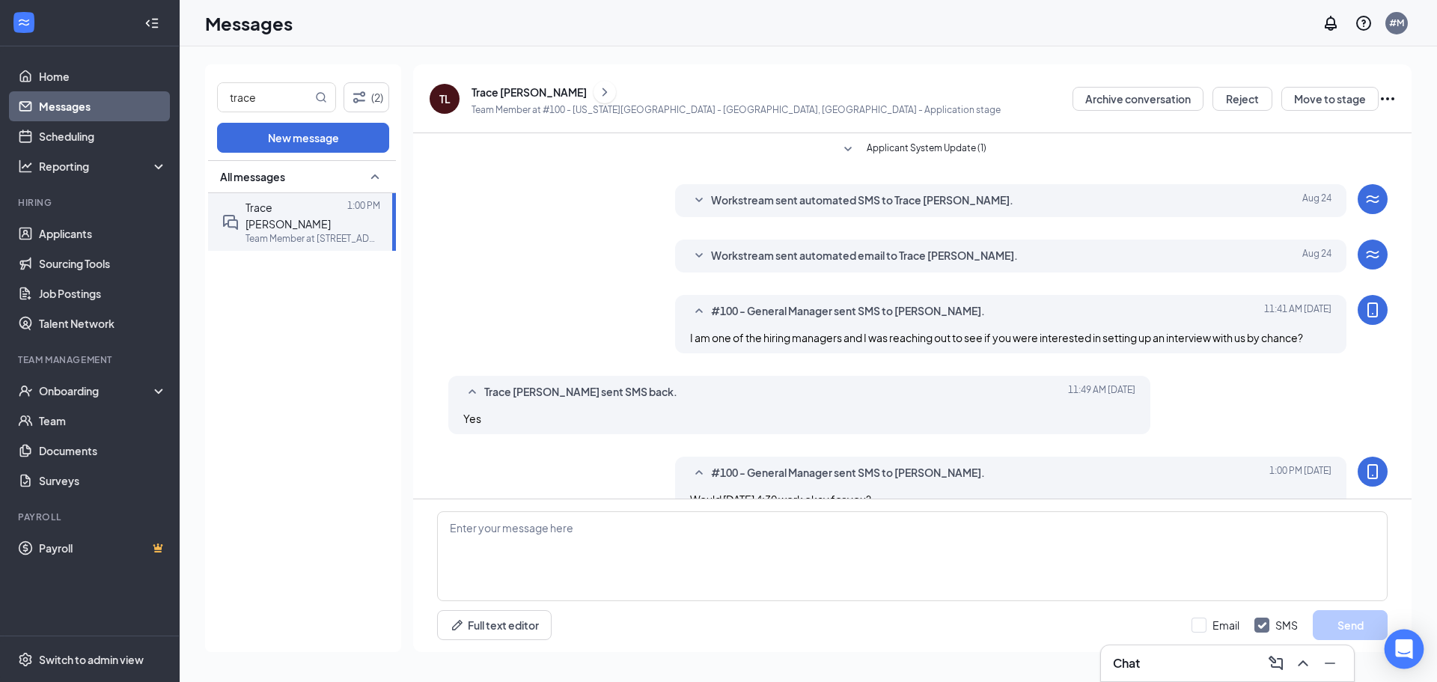
scroll to position [31, 0]
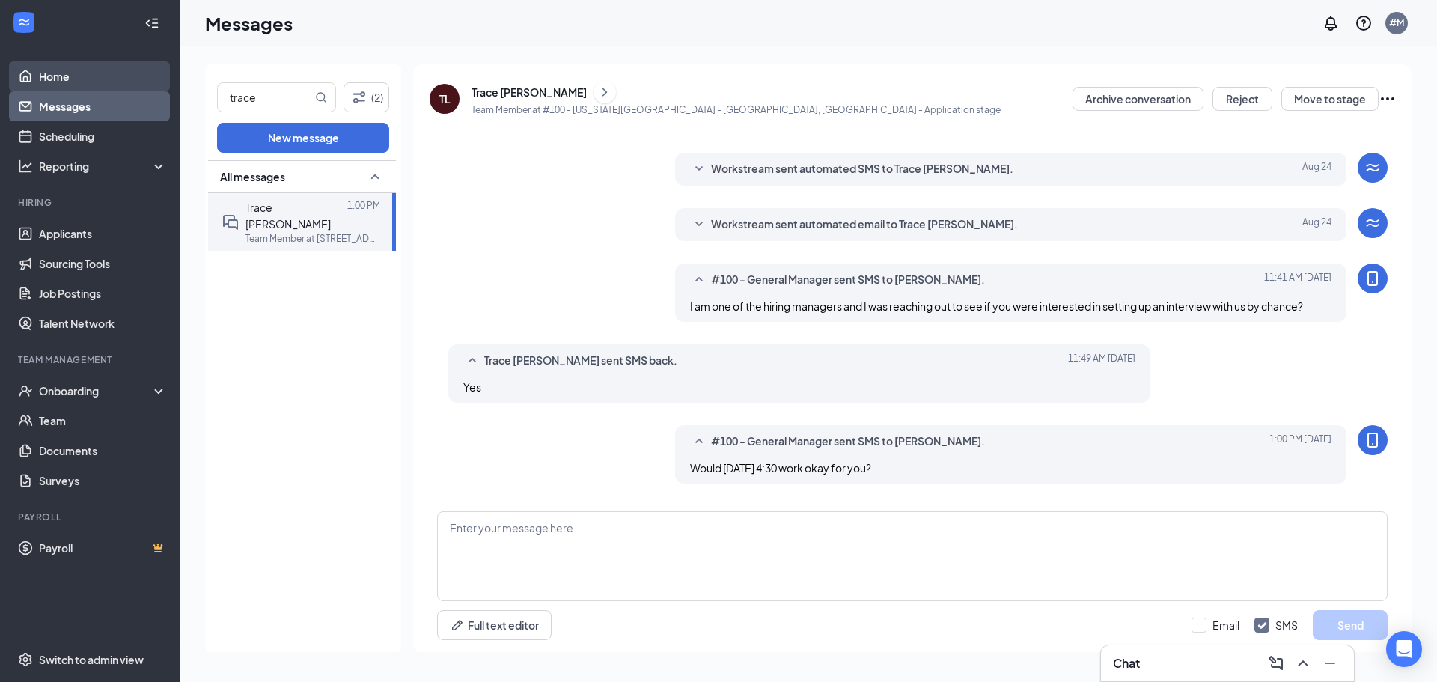
click at [82, 75] on link "Home" at bounding box center [103, 76] width 128 height 30
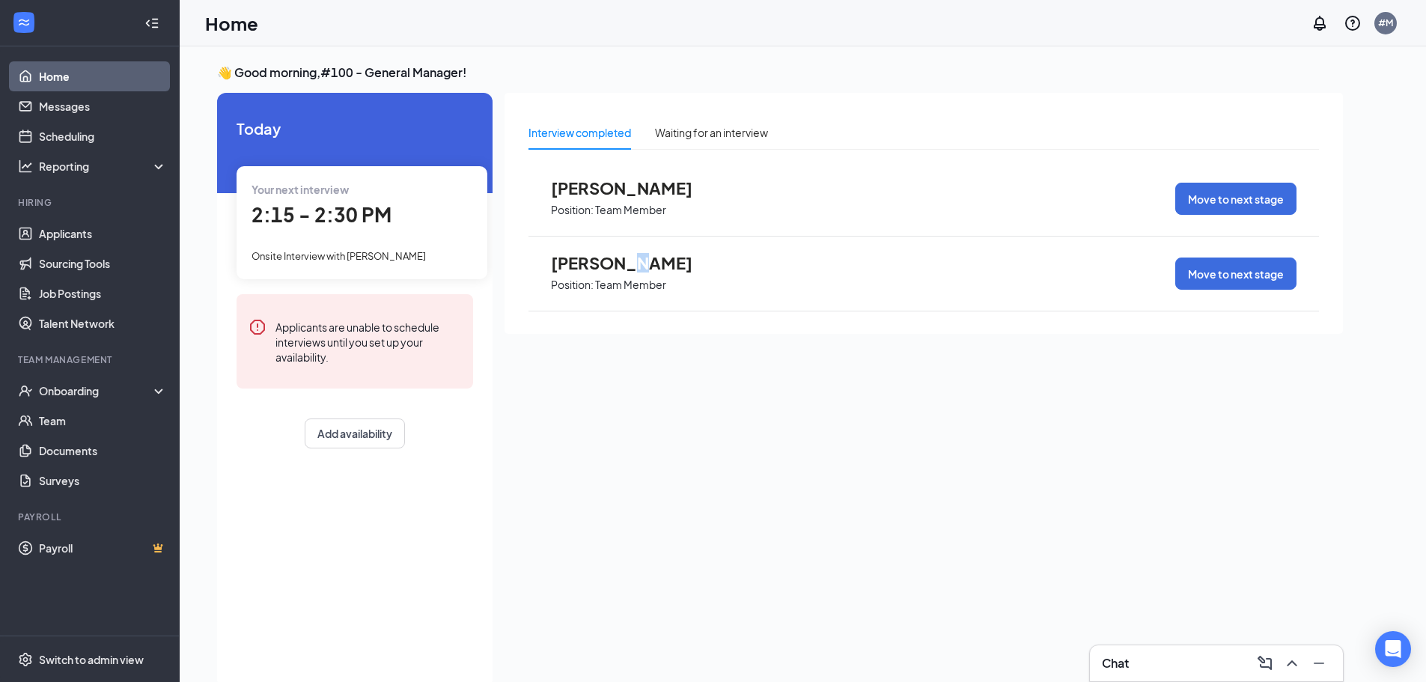
click at [620, 256] on span "[PERSON_NAME]" at bounding box center [633, 262] width 165 height 19
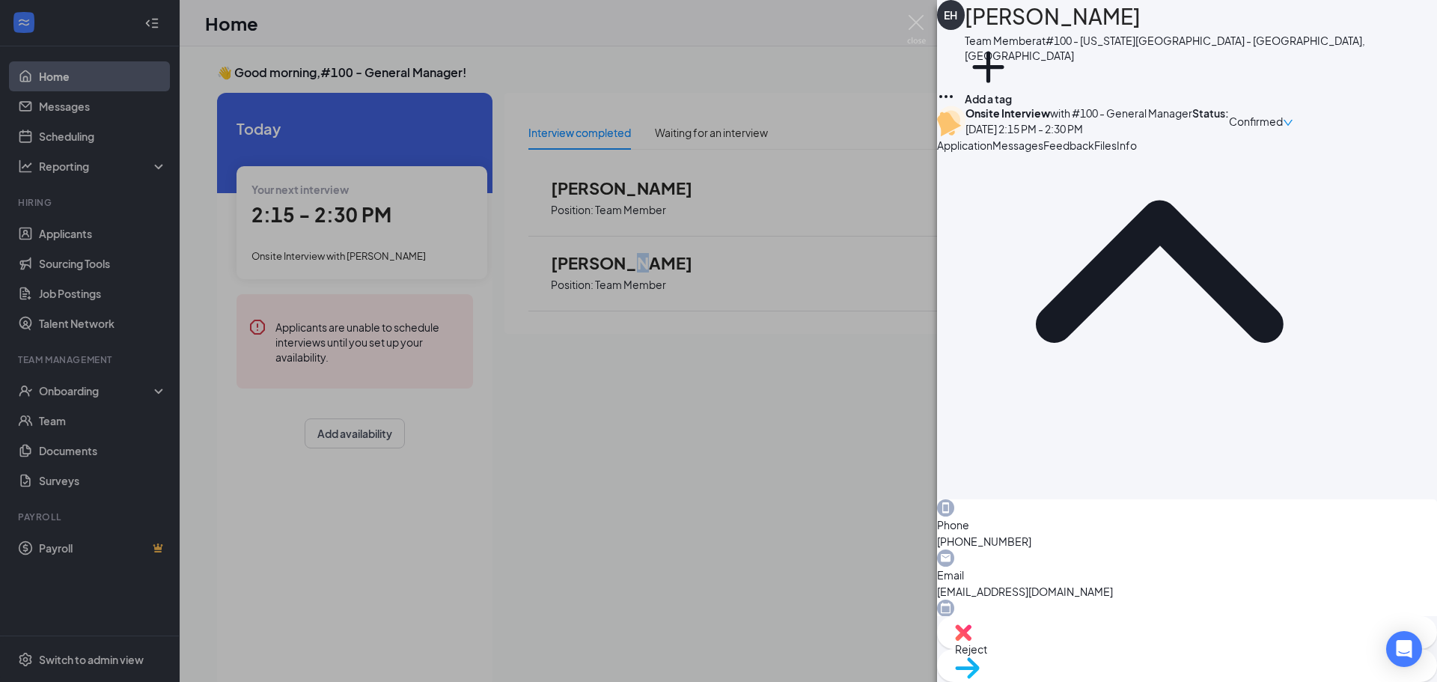
scroll to position [150, 0]
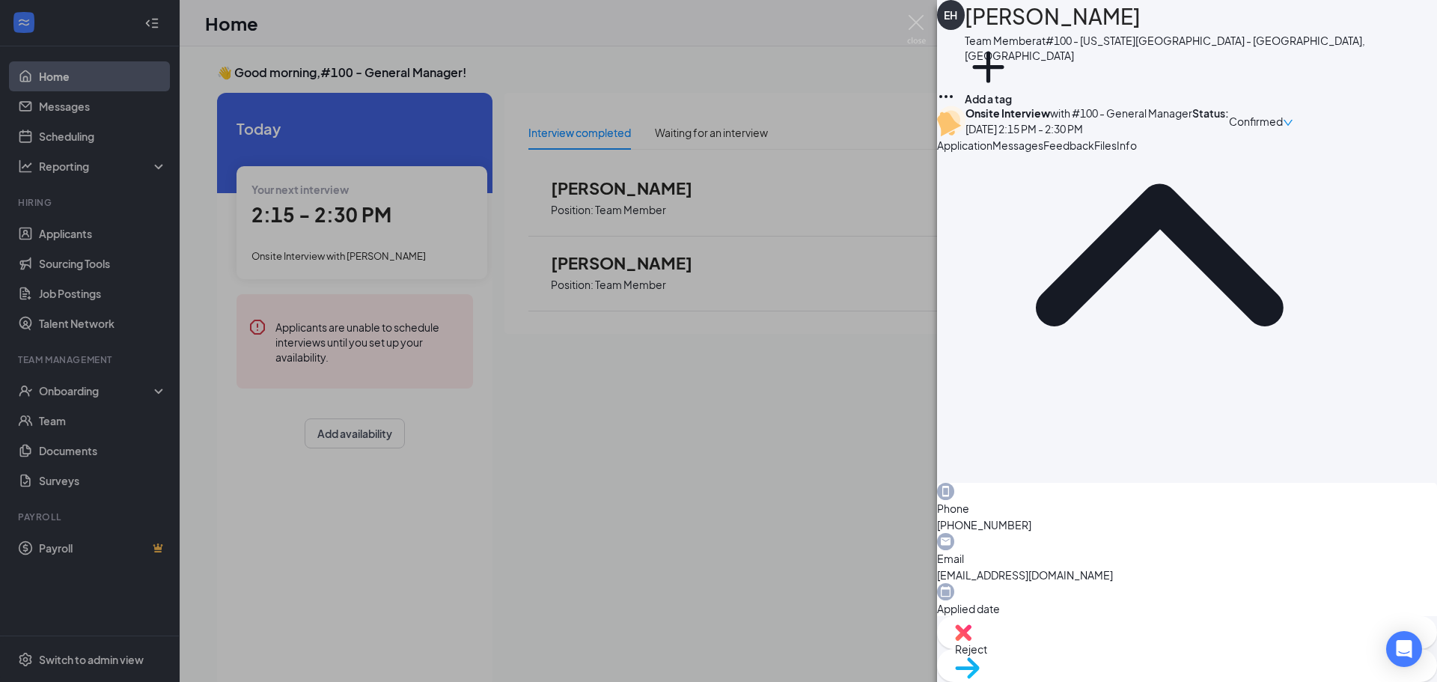
click at [1129, 649] on span "Reject" at bounding box center [1187, 649] width 464 height 16
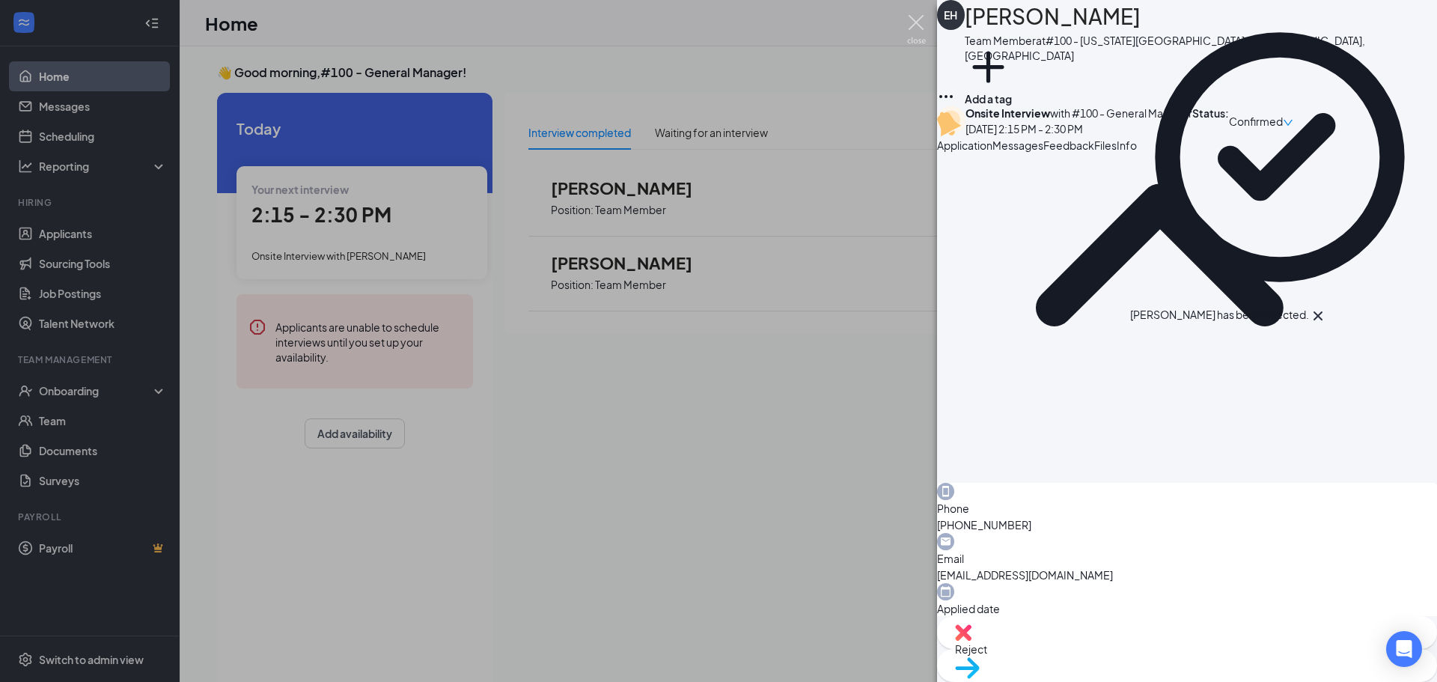
click at [918, 16] on img at bounding box center [916, 29] width 19 height 29
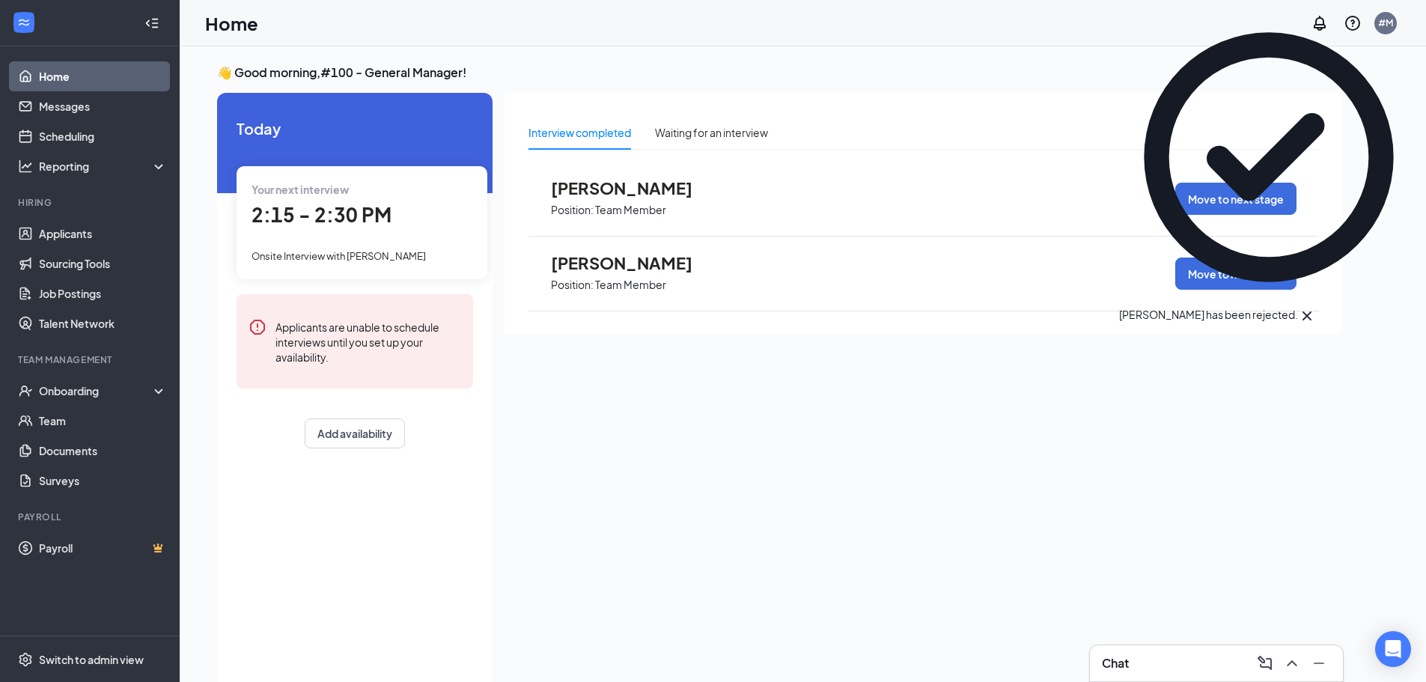
click at [63, 74] on link "Home" at bounding box center [103, 76] width 128 height 30
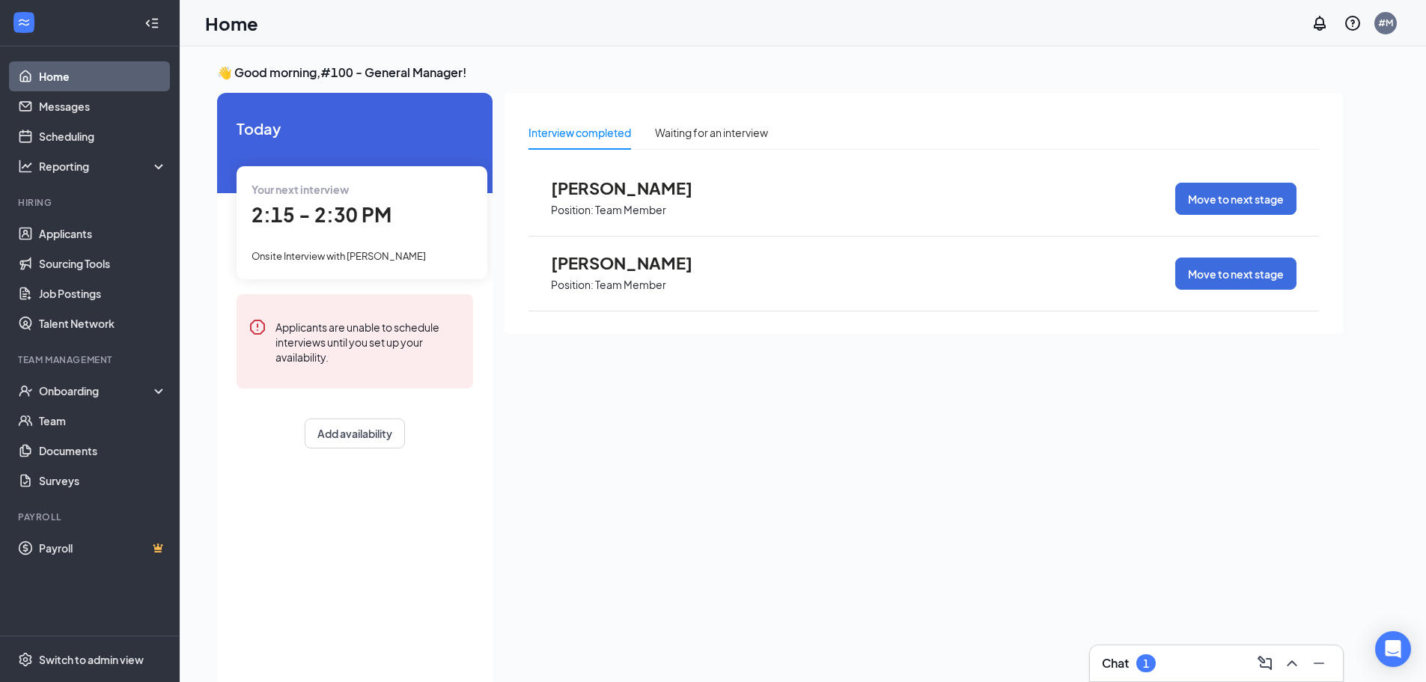
click at [58, 68] on link "Home" at bounding box center [103, 76] width 128 height 30
click at [107, 124] on link "Scheduling" at bounding box center [103, 136] width 128 height 30
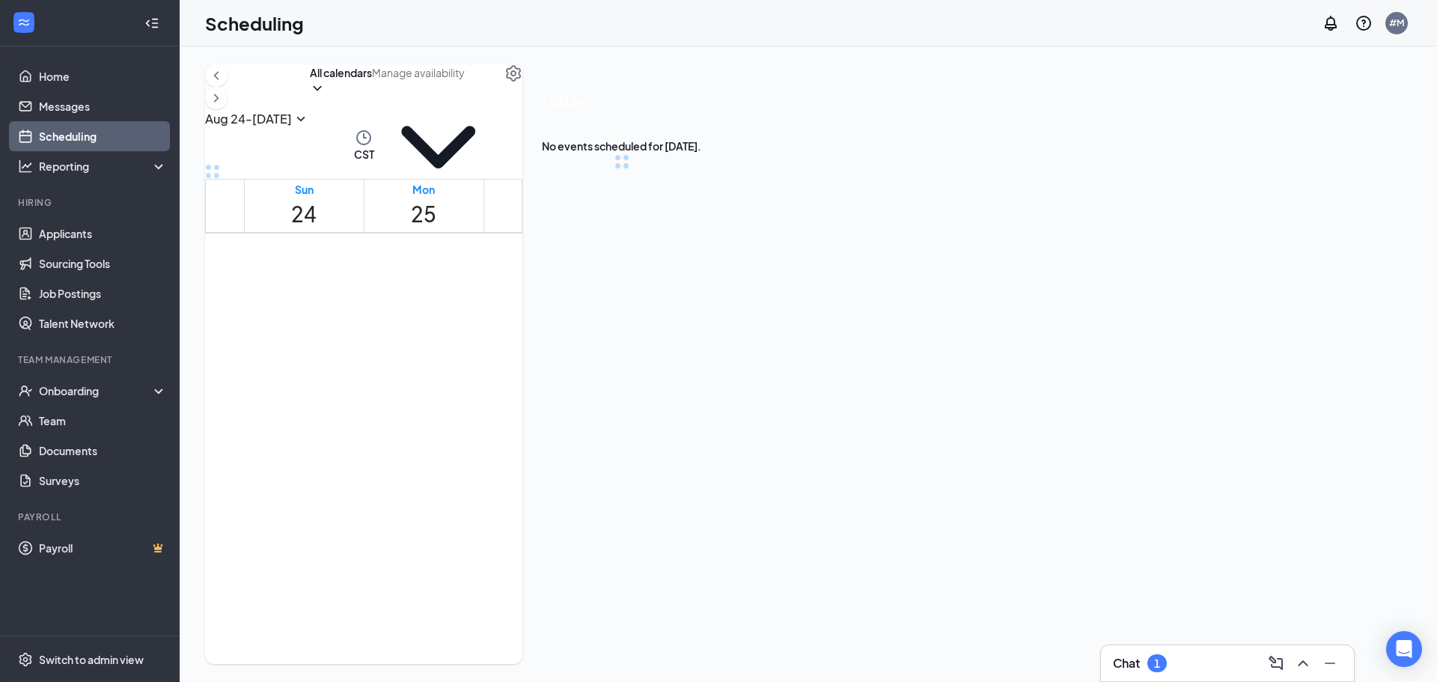
scroll to position [736, 0]
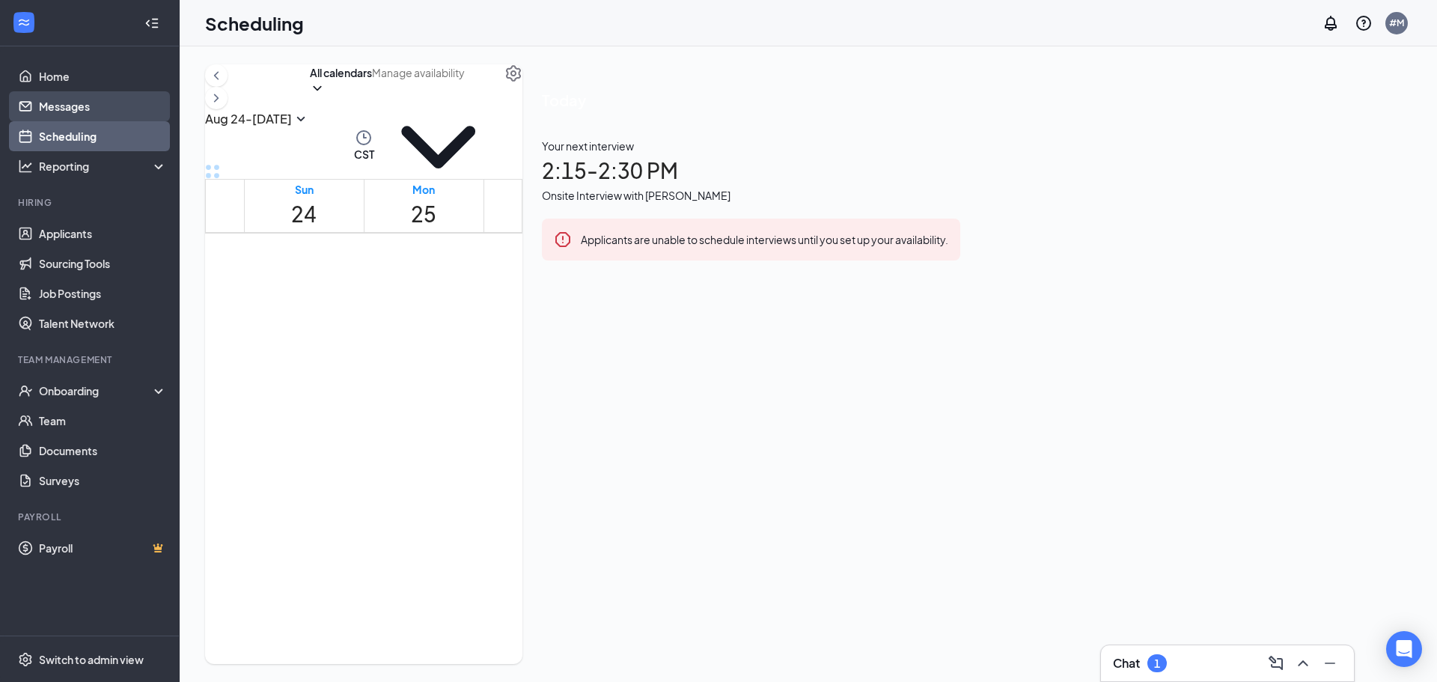
click at [67, 103] on link "Messages" at bounding box center [103, 106] width 128 height 30
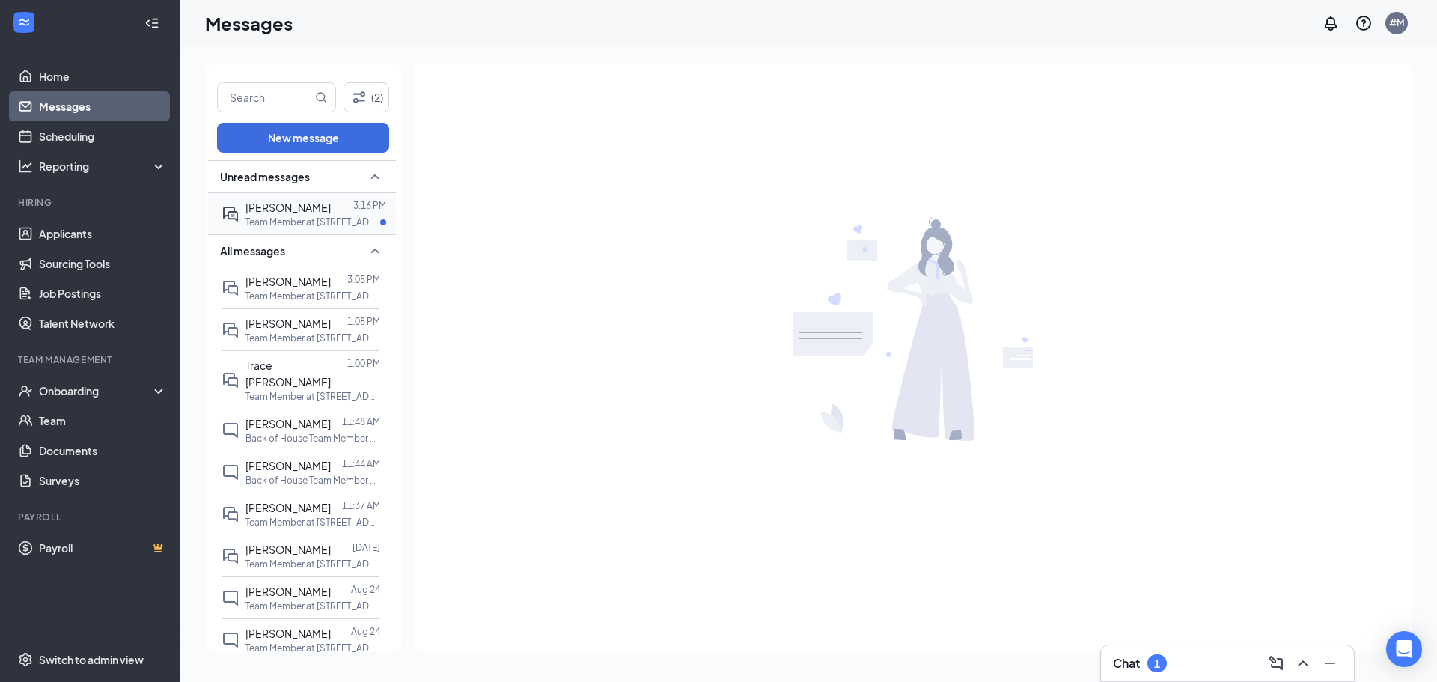
click at [311, 212] on div "[PERSON_NAME]" at bounding box center [288, 207] width 85 height 16
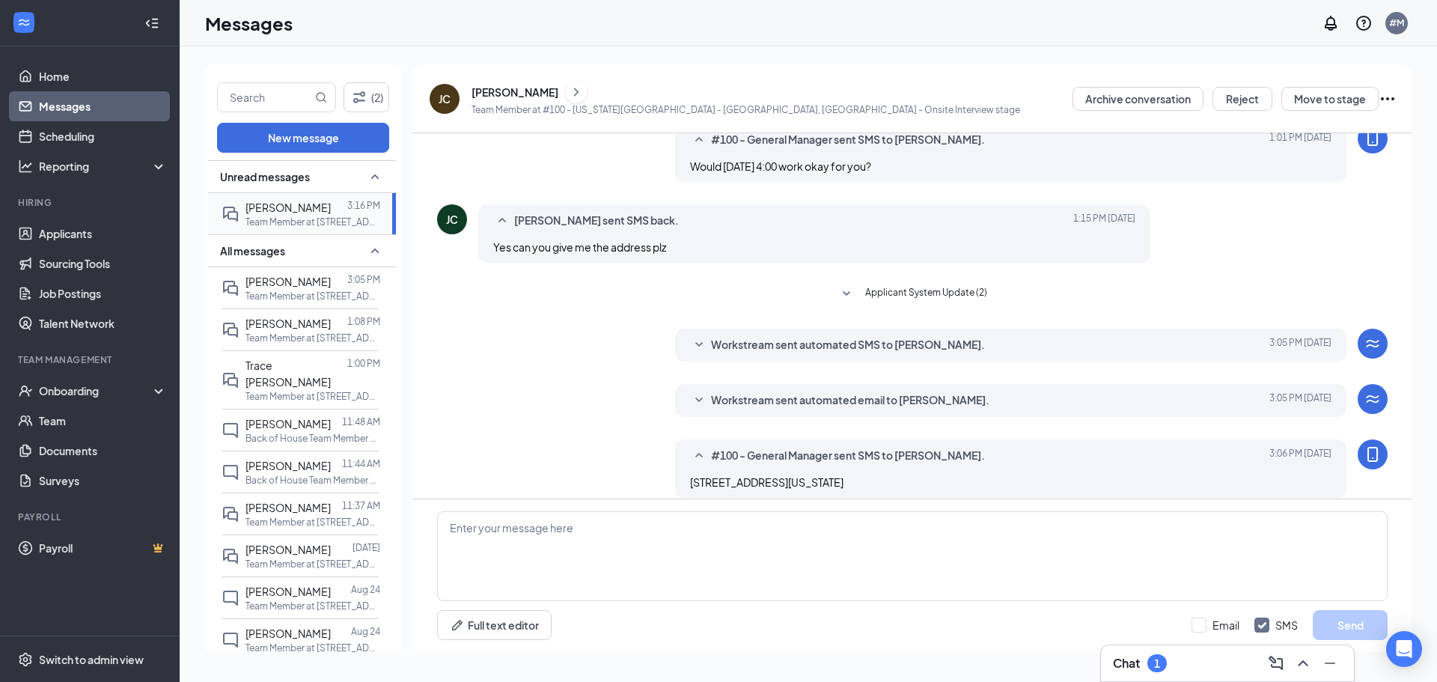
scroll to position [241, 0]
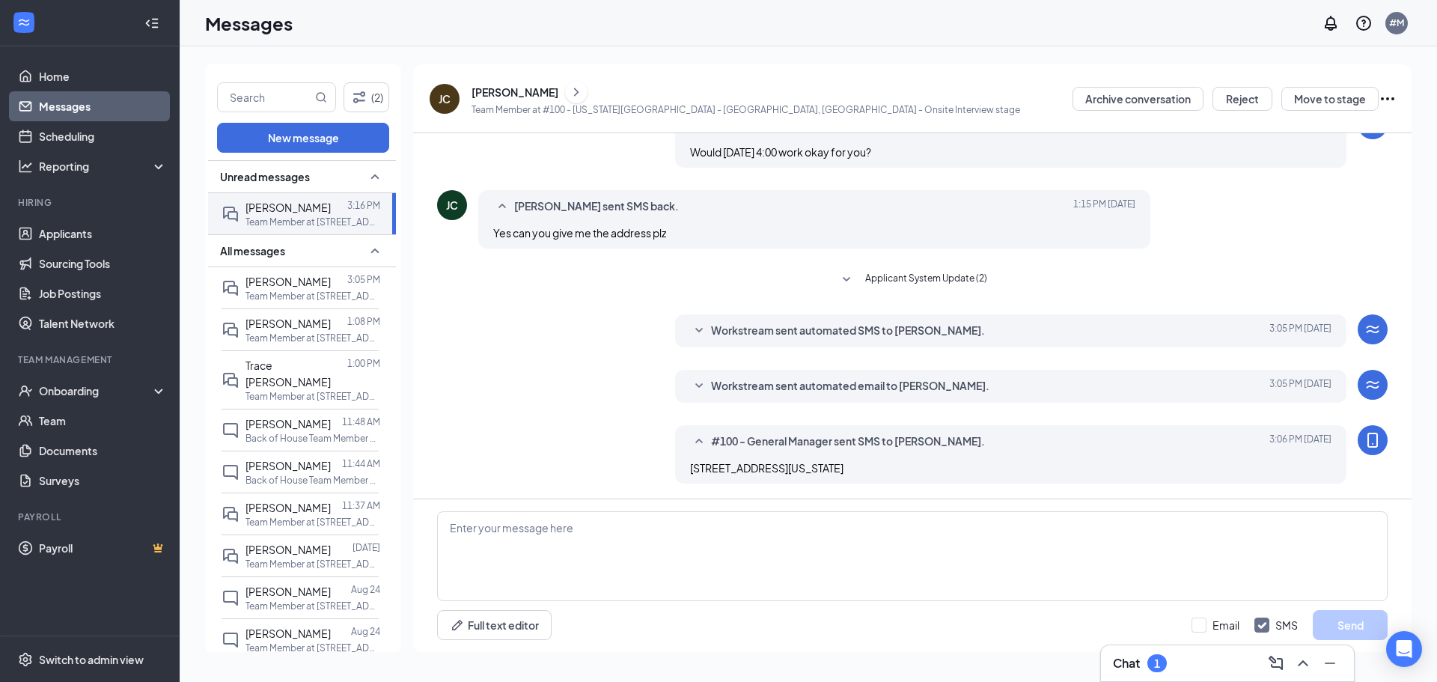
click at [990, 388] on span "Workstream sent automated email to [PERSON_NAME]." at bounding box center [850, 386] width 278 height 18
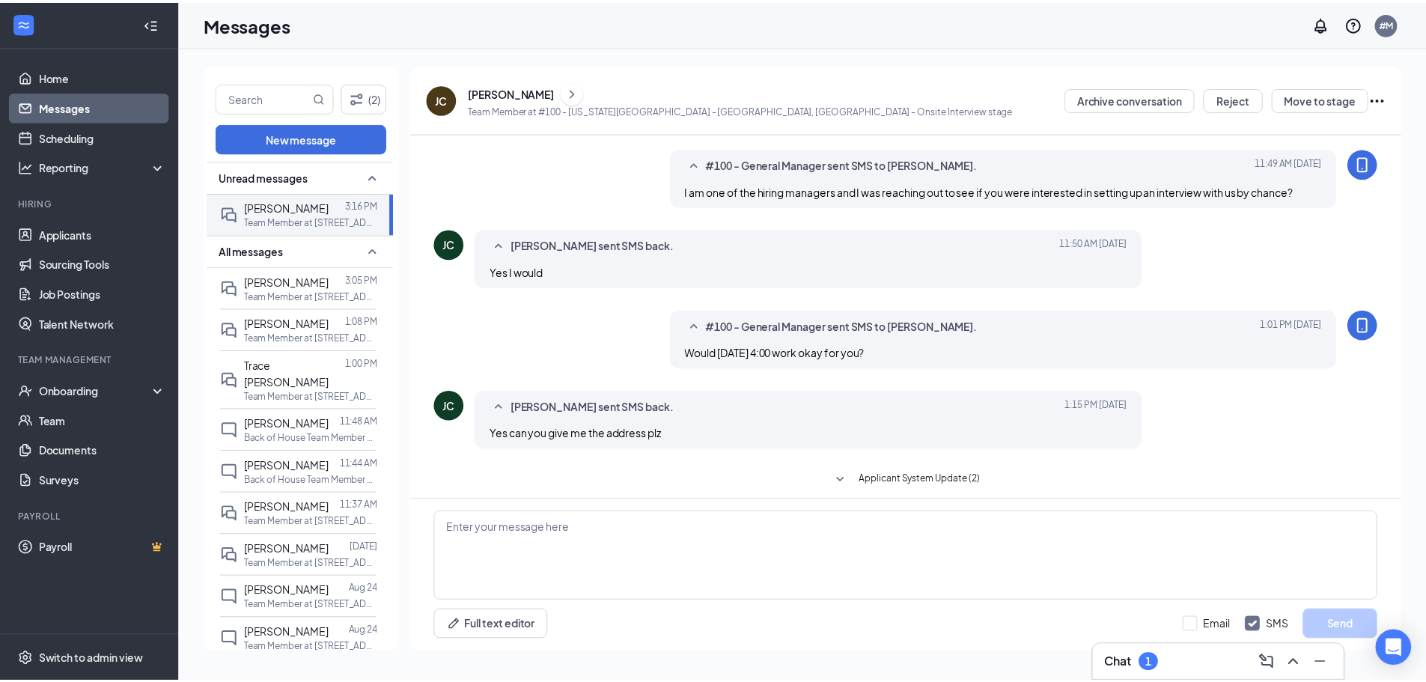
scroll to position [36, 0]
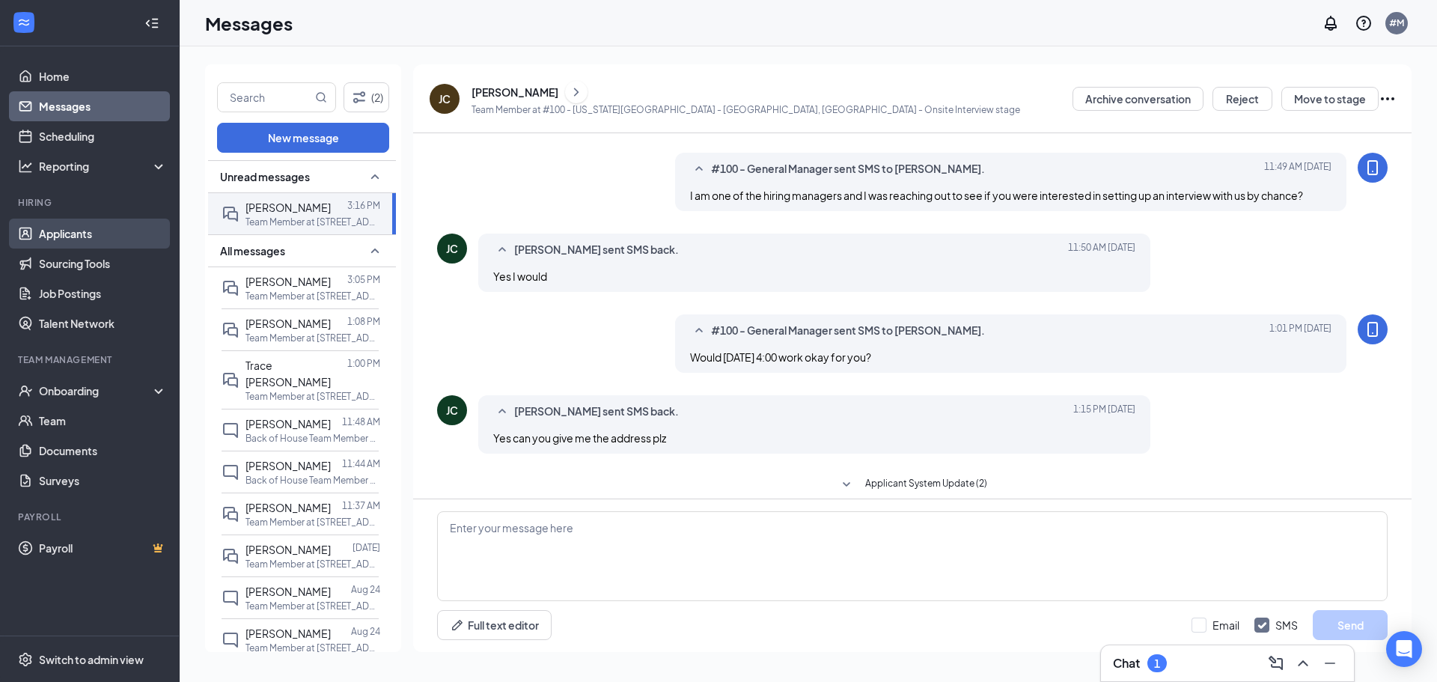
click at [106, 236] on link "Applicants" at bounding box center [103, 234] width 128 height 30
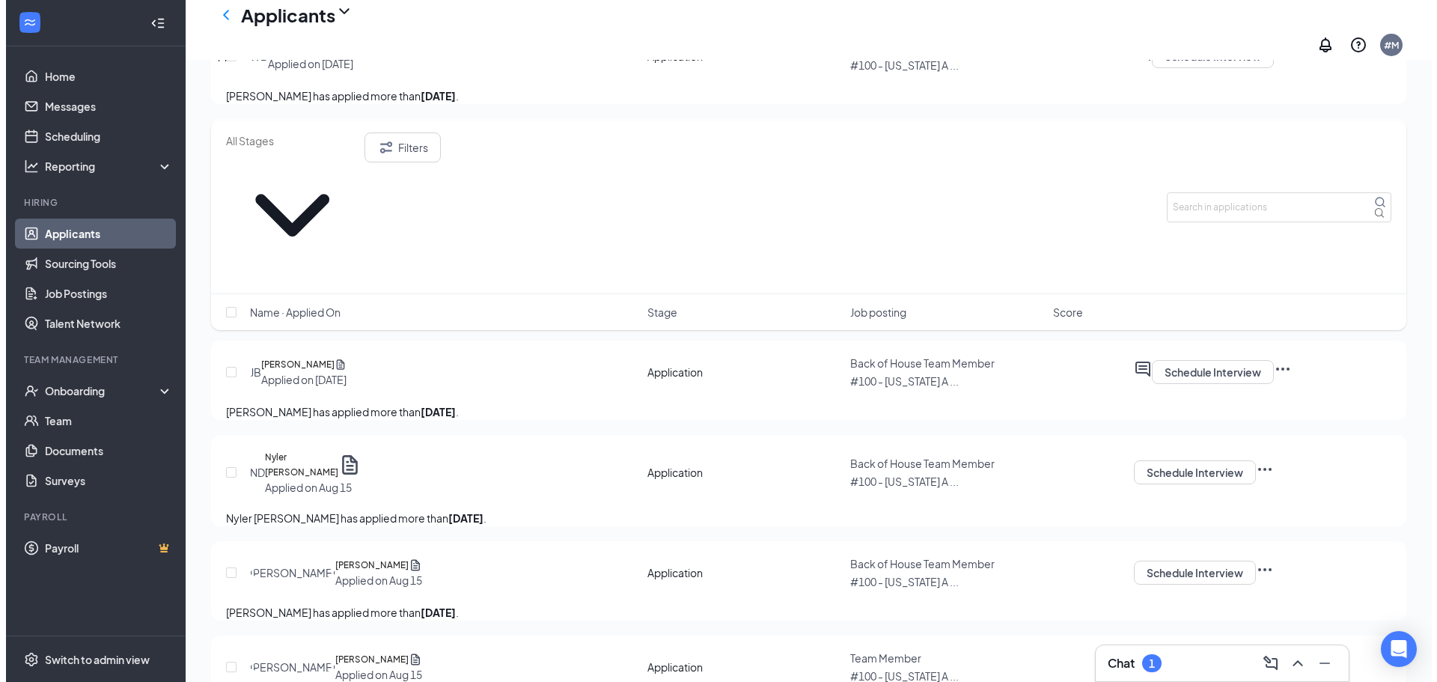
scroll to position [1417, 0]
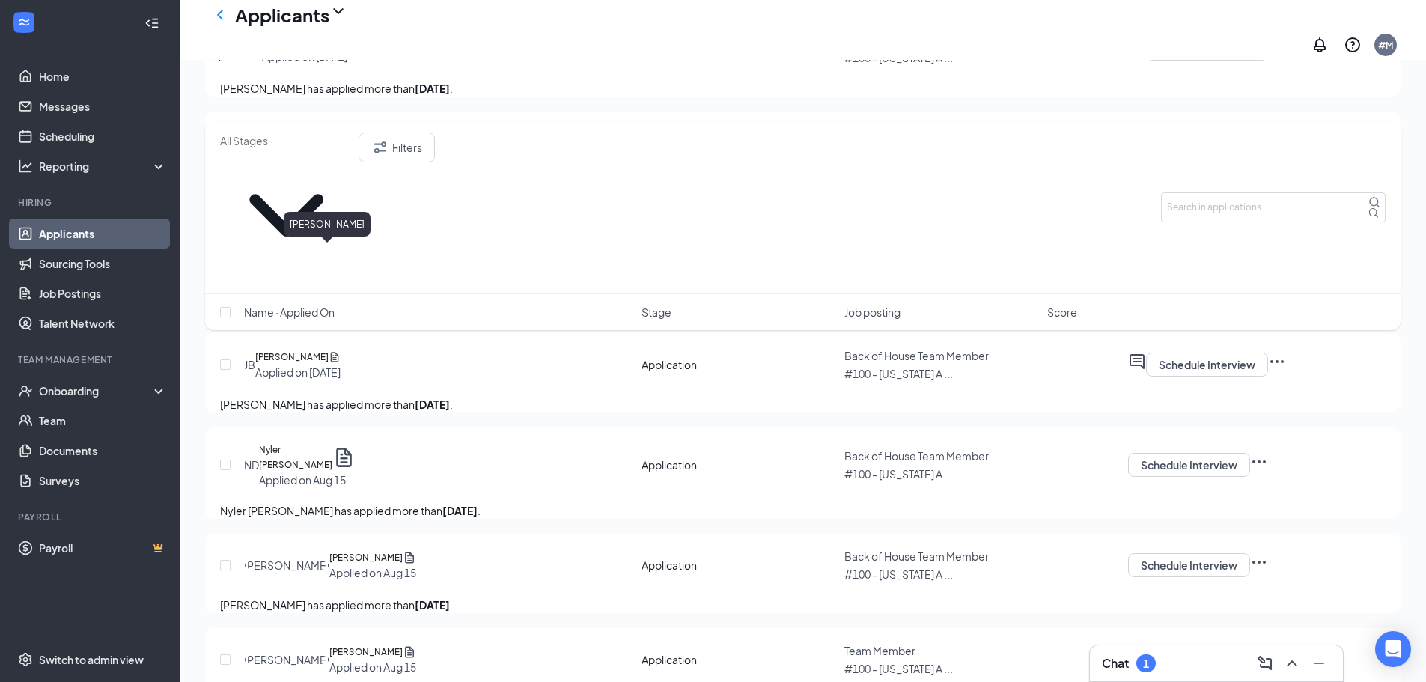
click at [308, 143] on h5 "[PERSON_NAME]" at bounding box center [291, 135] width 73 height 15
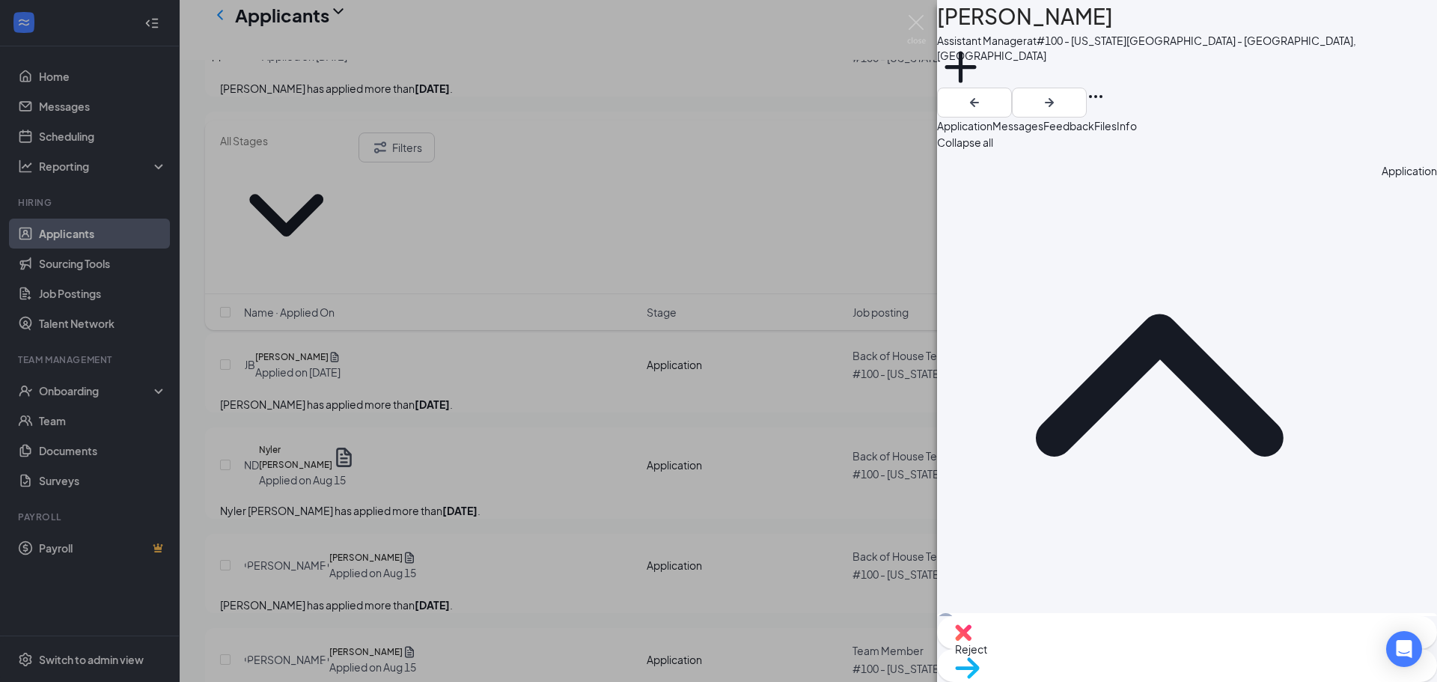
click at [1043, 124] on span "Messages" at bounding box center [1018, 125] width 51 height 13
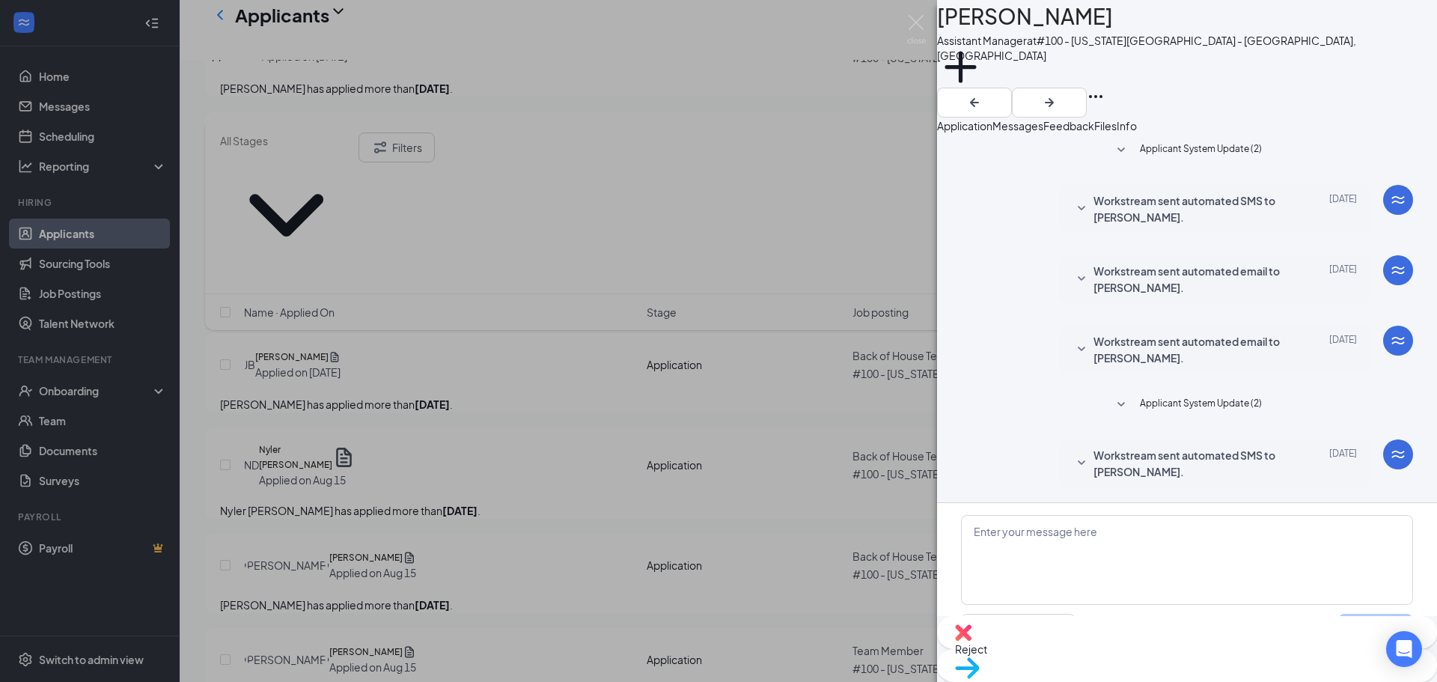
scroll to position [48, 0]
click at [993, 124] on span "Application" at bounding box center [964, 125] width 55 height 13
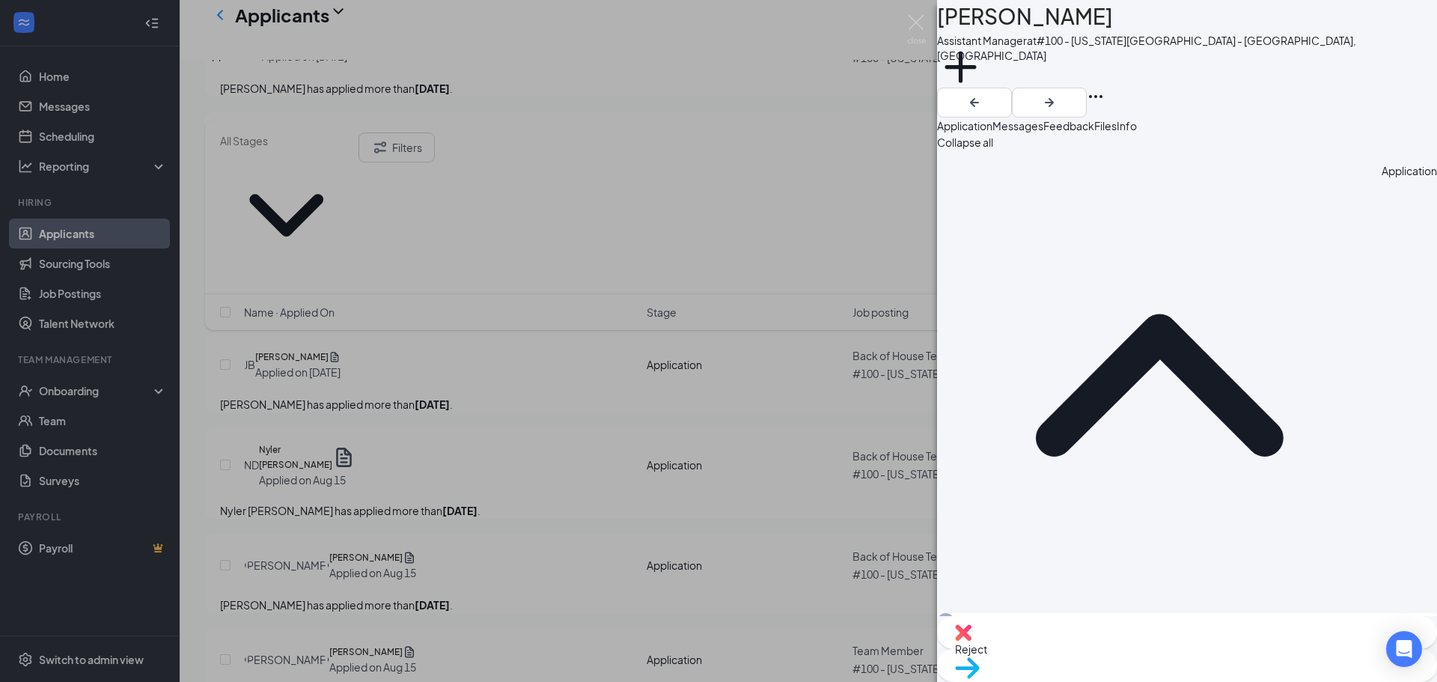
click at [913, 16] on img at bounding box center [916, 29] width 19 height 29
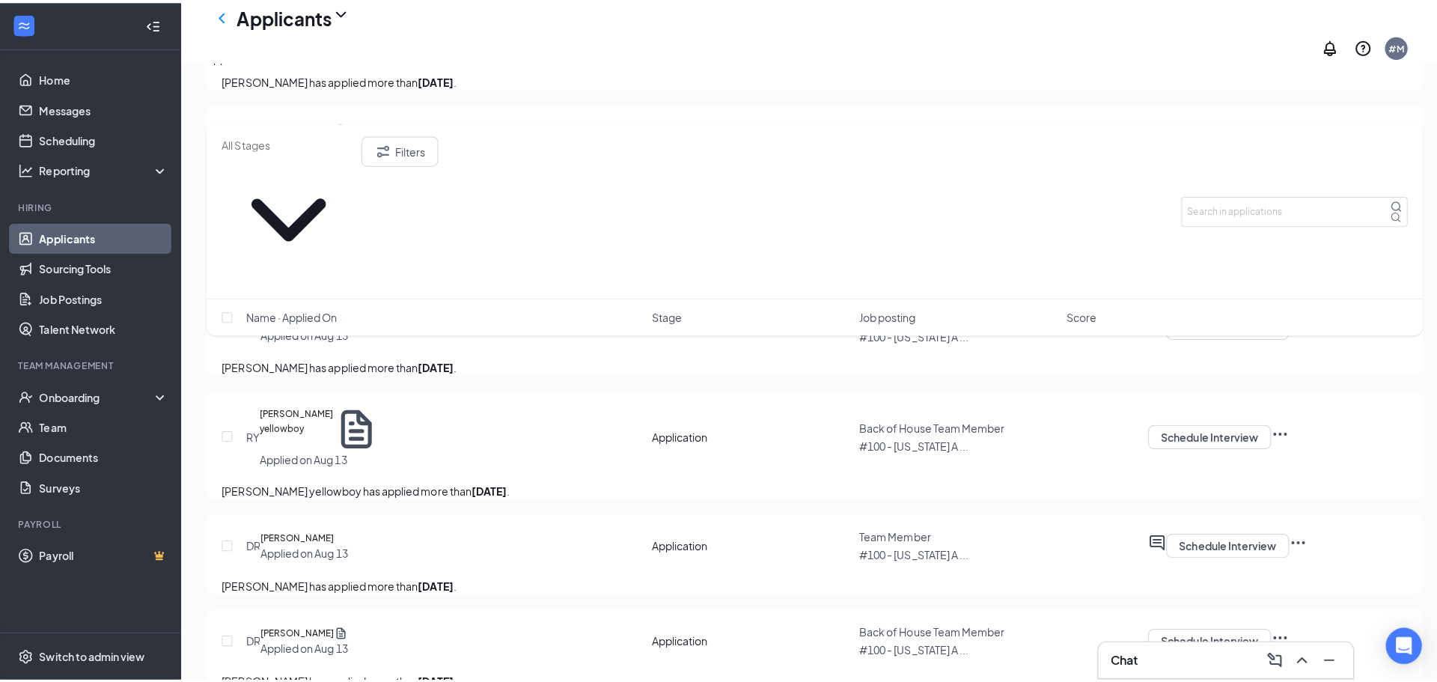
scroll to position [2249, 0]
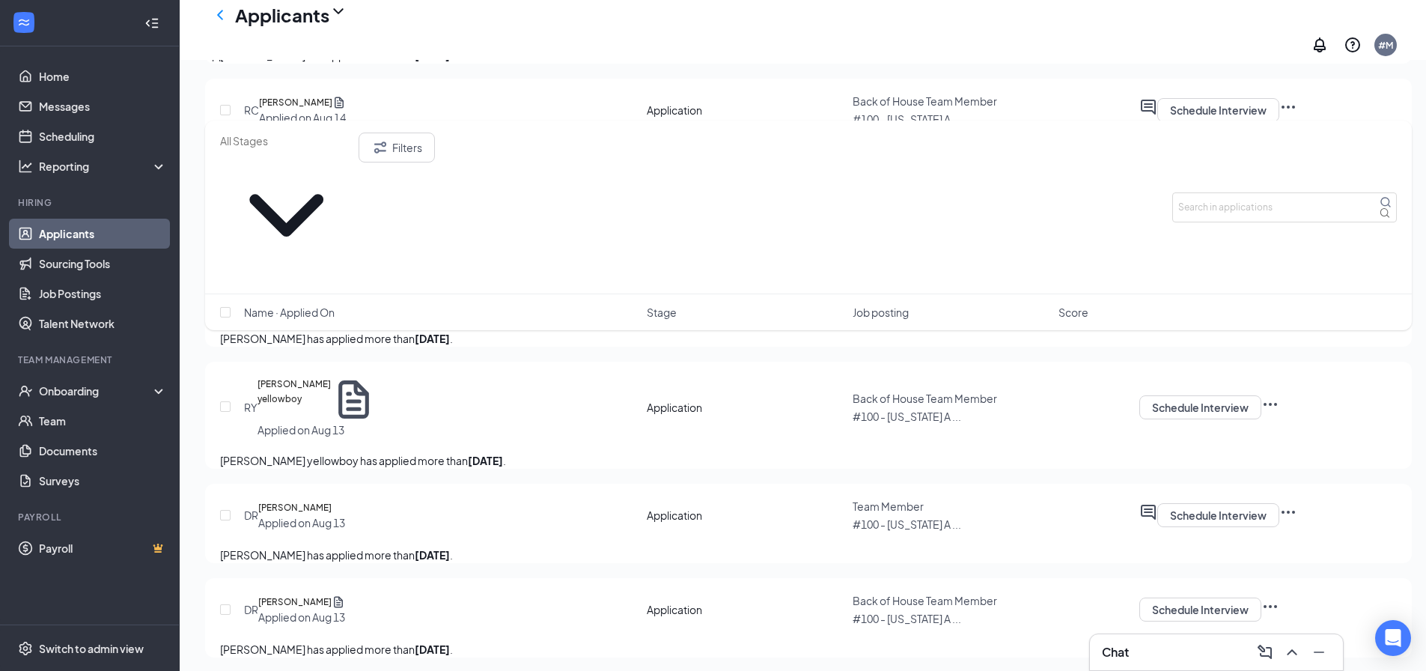
click at [306, 110] on h5 "[PERSON_NAME]" at bounding box center [295, 102] width 73 height 15
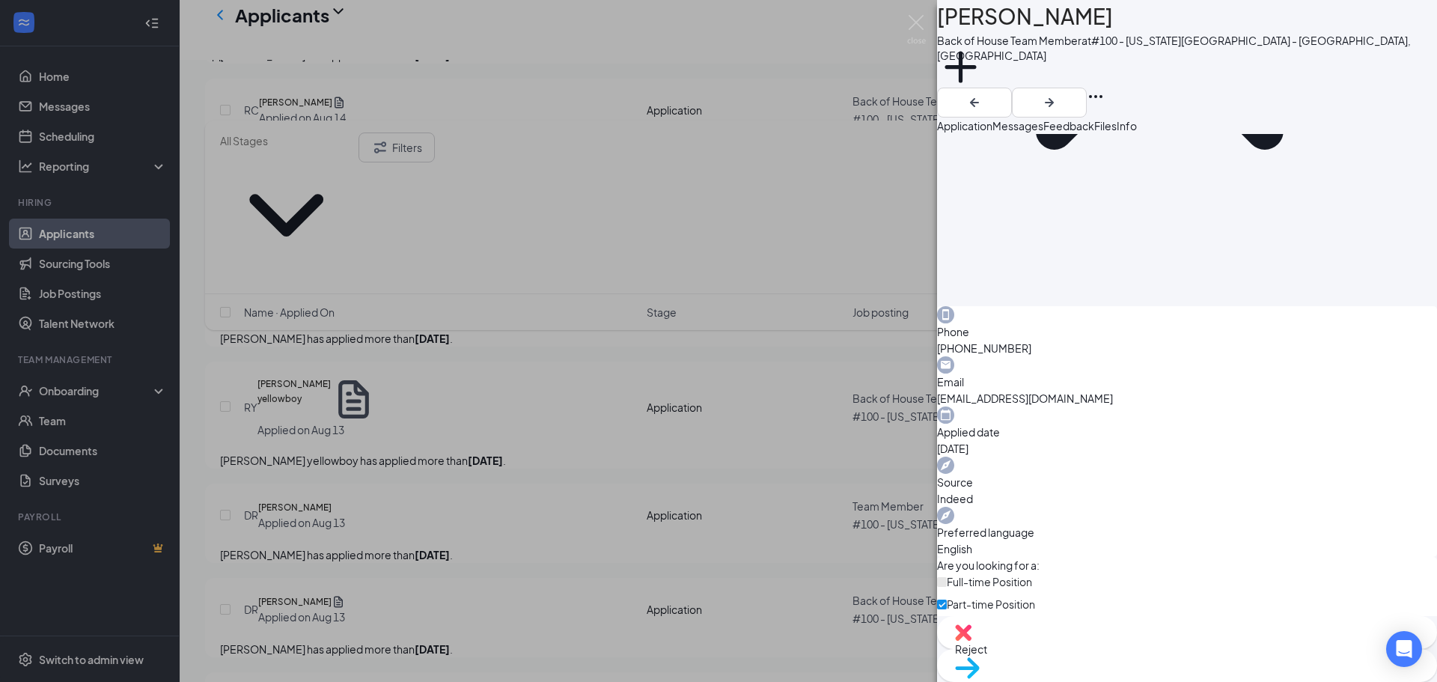
scroll to position [311, 0]
click at [1043, 134] on div "Messages" at bounding box center [1018, 126] width 51 height 16
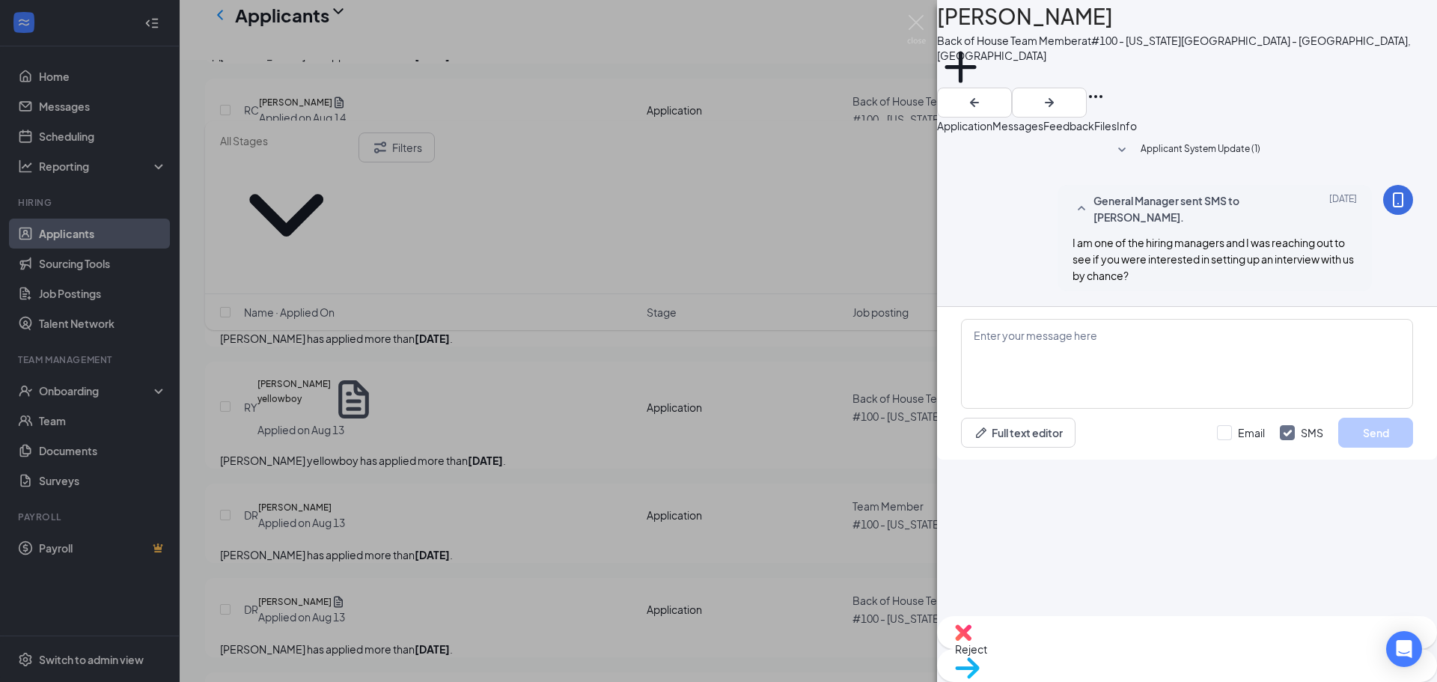
click at [912, 35] on img at bounding box center [916, 29] width 19 height 29
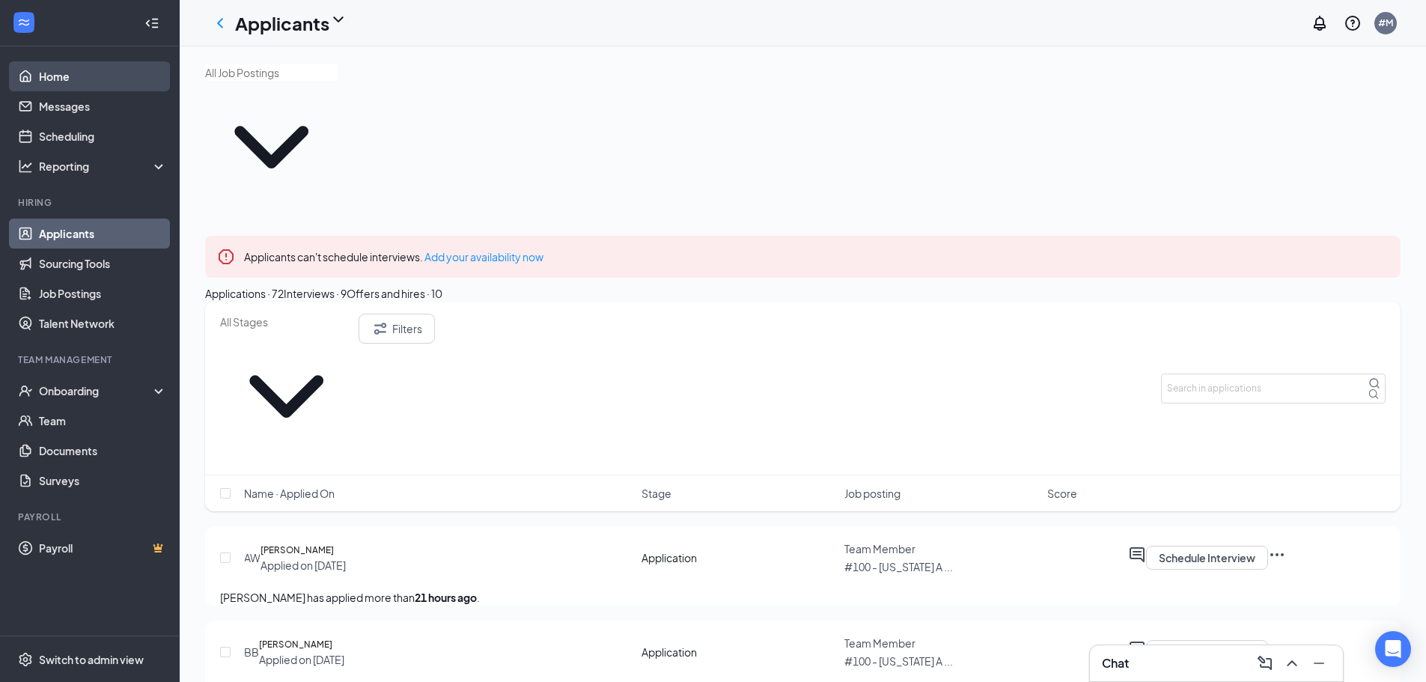
click at [39, 67] on link "Home" at bounding box center [103, 76] width 128 height 30
